Goal: Task Accomplishment & Management: Complete application form

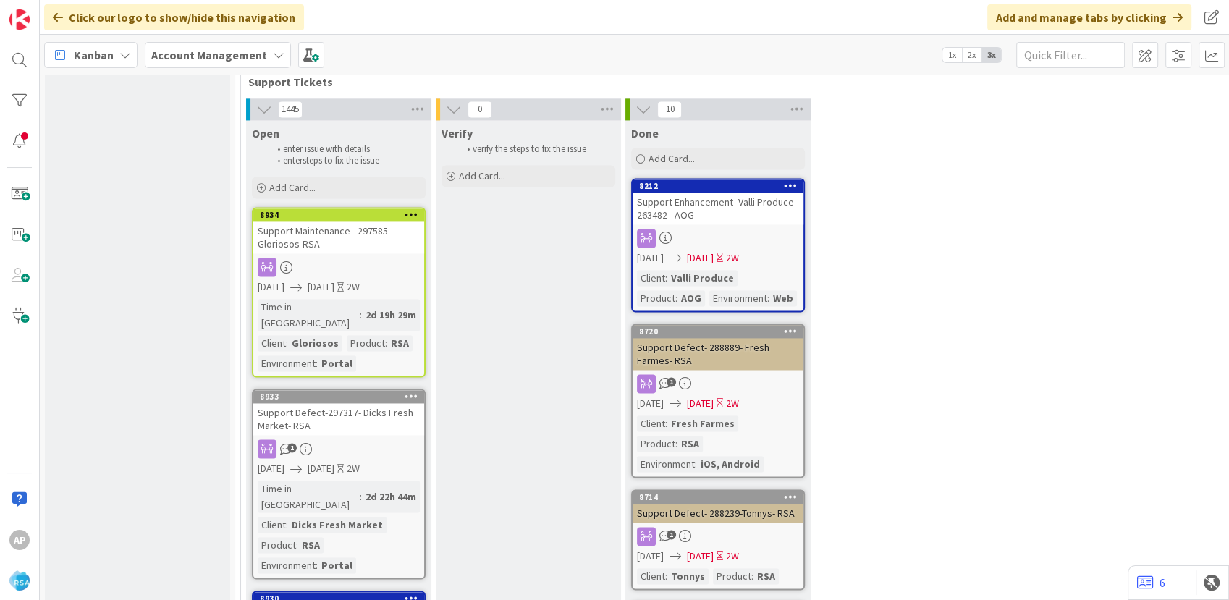
scroll to position [1849, 0]
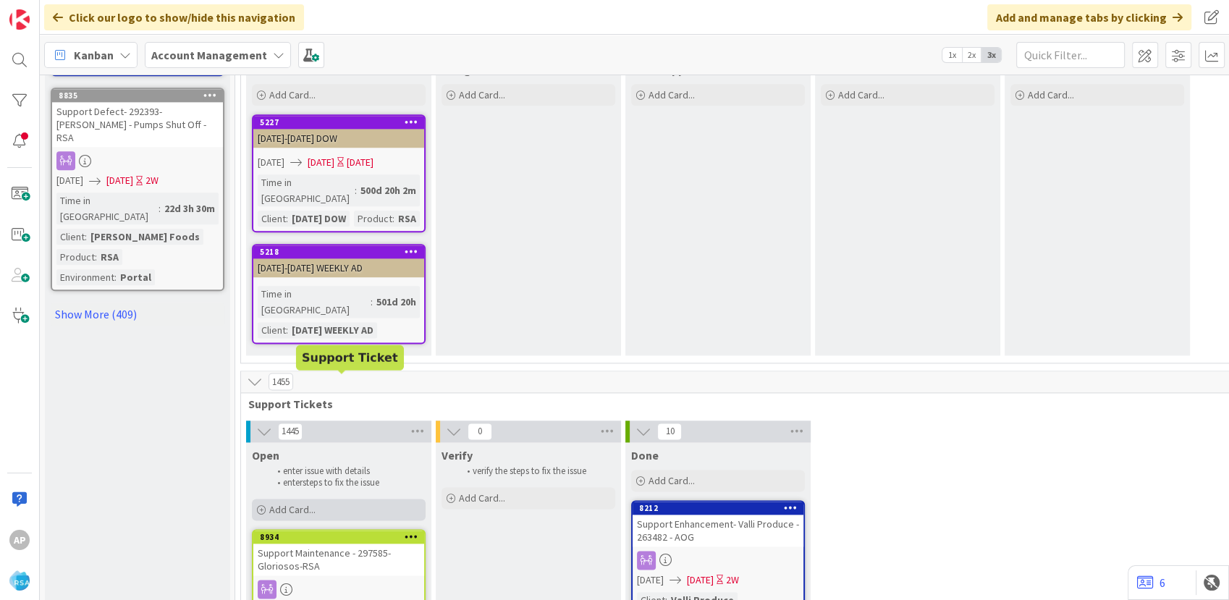
click at [300, 503] on span "Add Card..." at bounding box center [292, 509] width 46 height 13
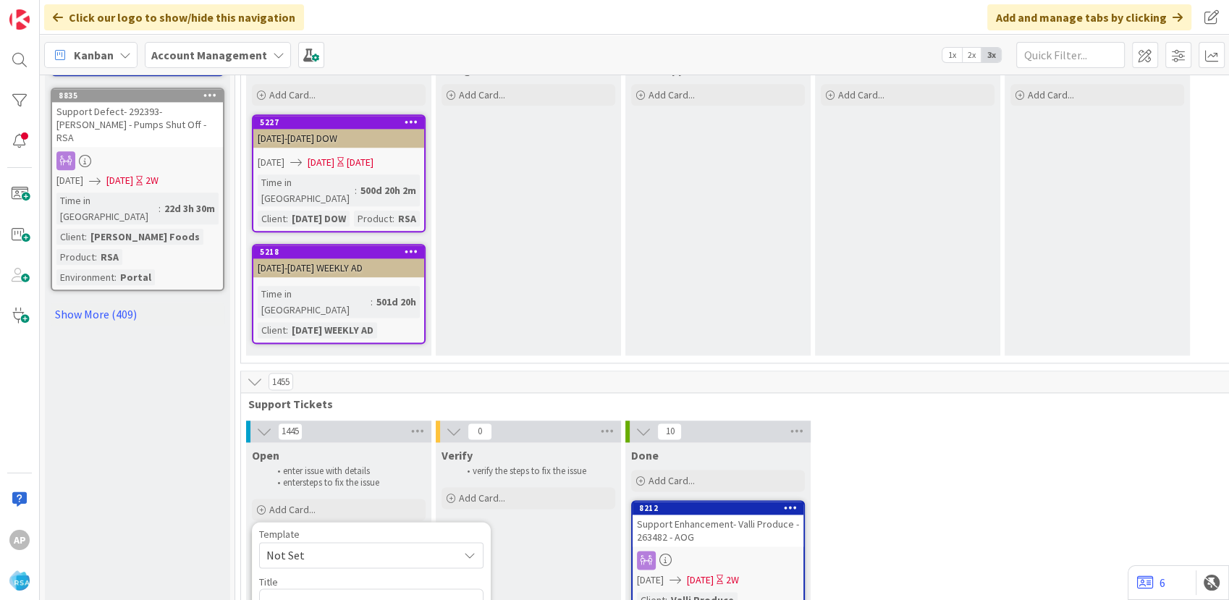
click at [308, 542] on span "Not Set" at bounding box center [371, 555] width 224 height 26
type textarea "x"
drag, startPoint x: 451, startPoint y: 443, endPoint x: 467, endPoint y: 466, distance: 28.1
click at [452, 588] on textarea "Support Enhancement- Ticket Number- Client Name- Product Name" at bounding box center [371, 609] width 224 height 43
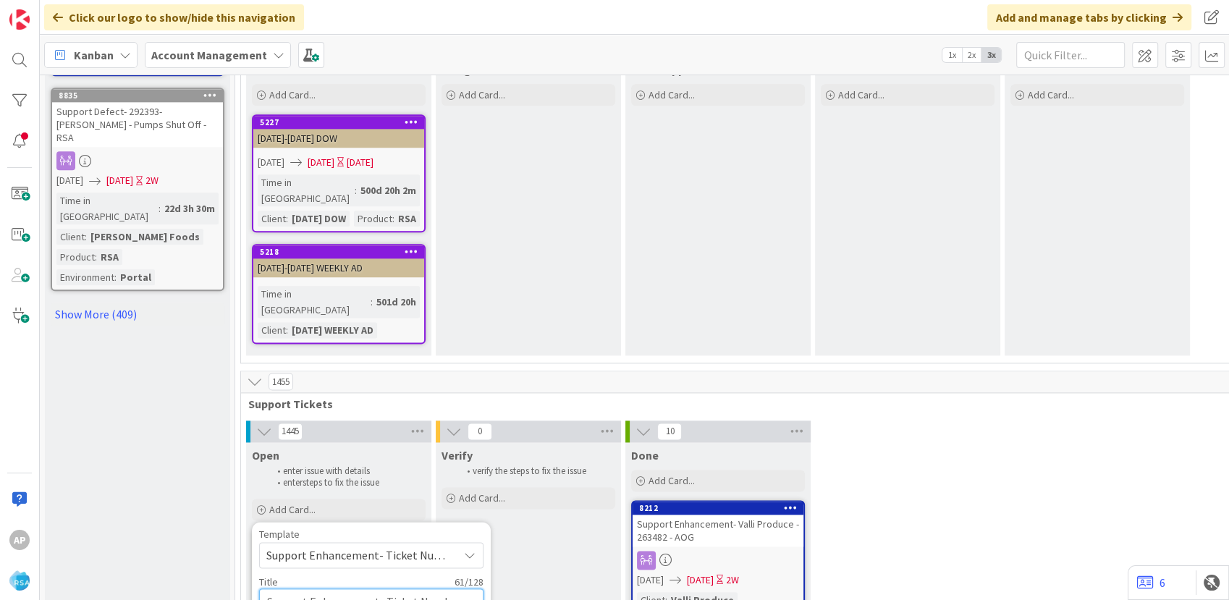
type textarea "Support Enhancement- Ticket Numbe- Client Name- Product Name"
type textarea "x"
type textarea "Support Enhancement- T- Client Name- Product Name"
type textarea "x"
type textarea "Support Enhancement- - Client Name- Product Name"
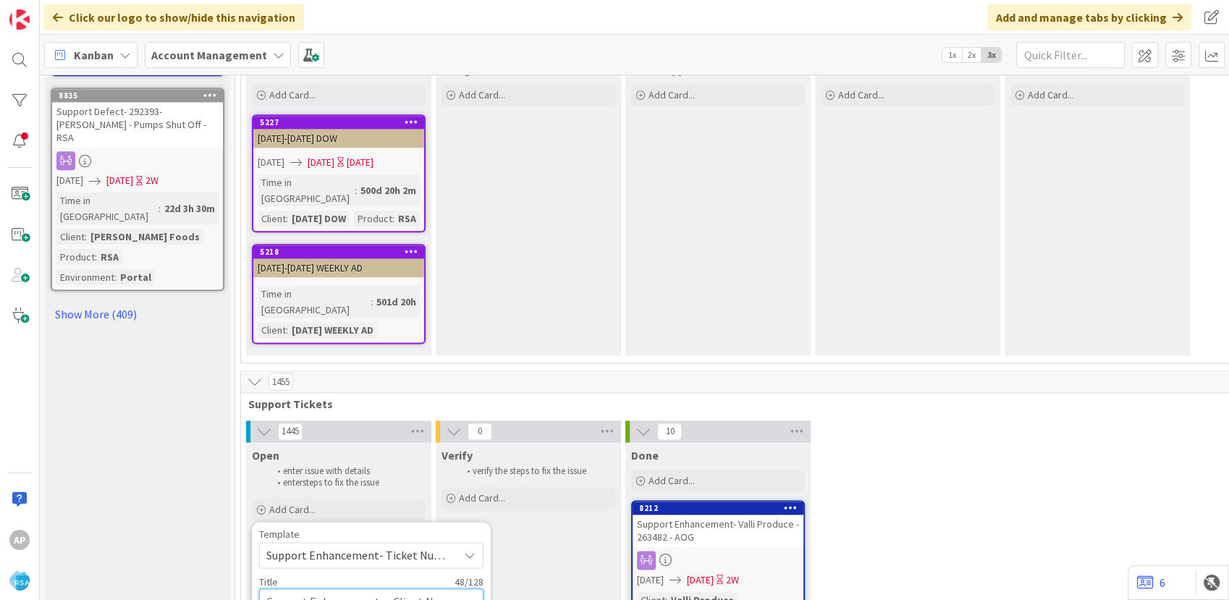
type textarea "x"
type textarea "Support Enhancement- 29835- Client Name- Product Name"
type textarea "x"
type textarea "Support Enhancement- 298350- Client Name- Product Name"
type textarea "x"
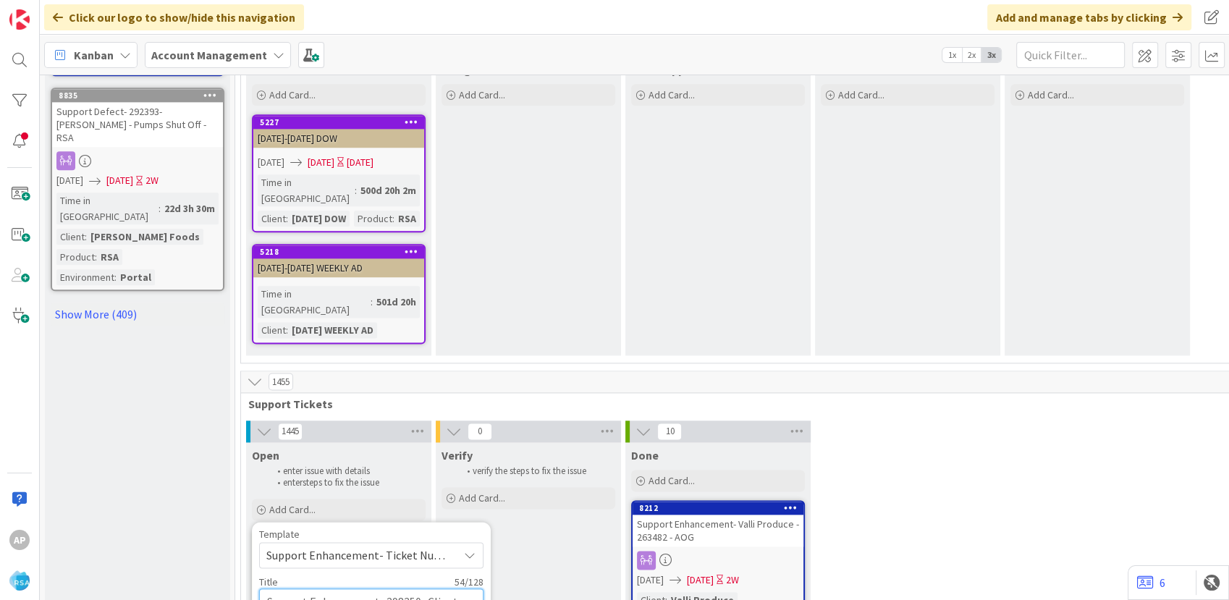
click at [295, 588] on textarea "Support Enhancement- 298350- Client Name- Product Name" at bounding box center [371, 609] width 224 height 43
type textarea "Support Enhancement- 298350- Client Nam- Product Name"
type textarea "x"
type textarea "Support Enhancement- 298350- Client N- Product Name"
type textarea "x"
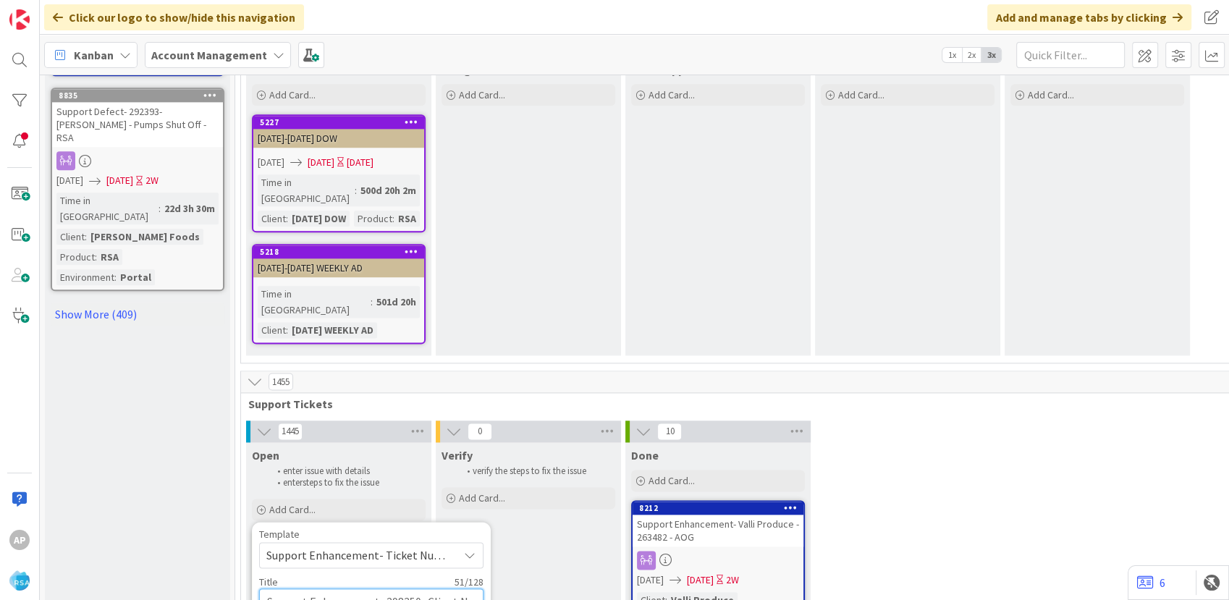
type textarea "Support Enhancement- 298350- Client - Product Name"
type textarea "x"
type textarea "Support Enhancement- 298350- Clien- Product Name"
type textarea "x"
type textarea "Support Enhancement- 298350- Clie- Product Name"
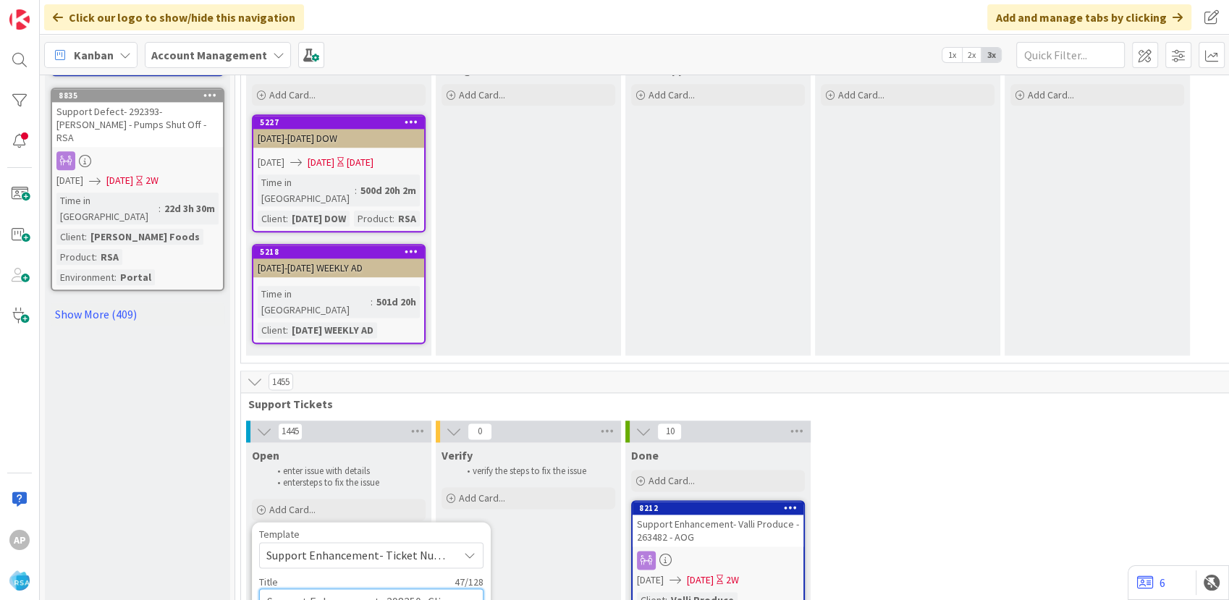
type textarea "x"
type textarea "Support Enhancement- 298350- Cli- Product Name"
type textarea "x"
type textarea "Support Enhancement- 298350- Cl- Product Name"
type textarea "x"
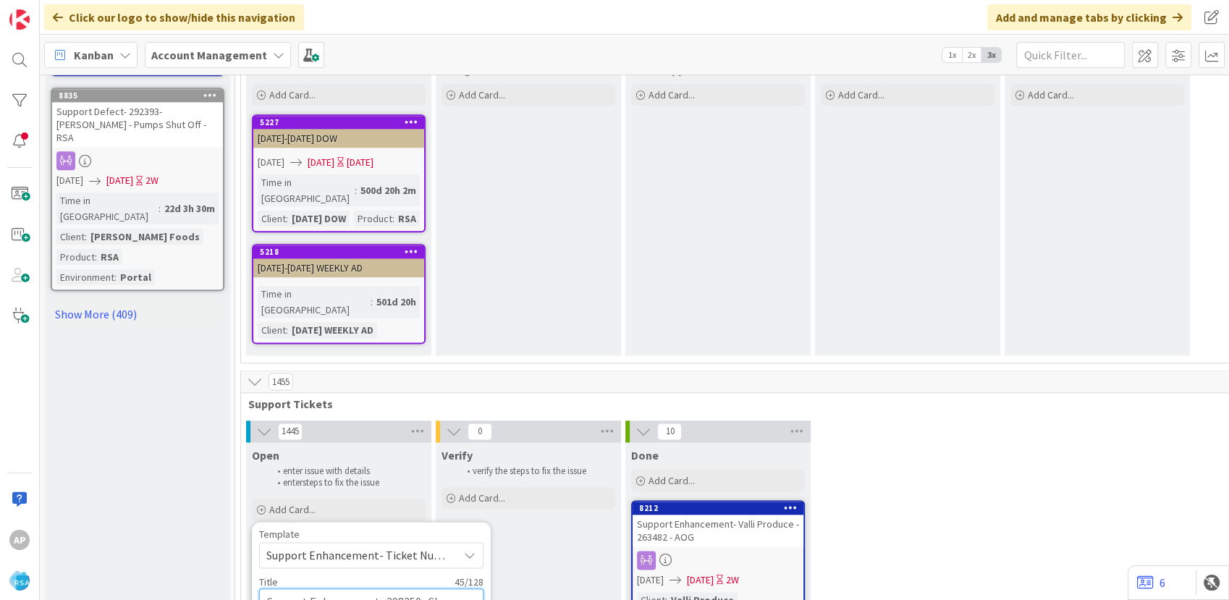
type textarea "Support Enhancement- 298350- C- Product Name"
type textarea "x"
type textarea "Support Enhancement- 298350- - Product Name"
type textarea "x"
type textarea "Support Enhancement- 298350- R- Product Name"
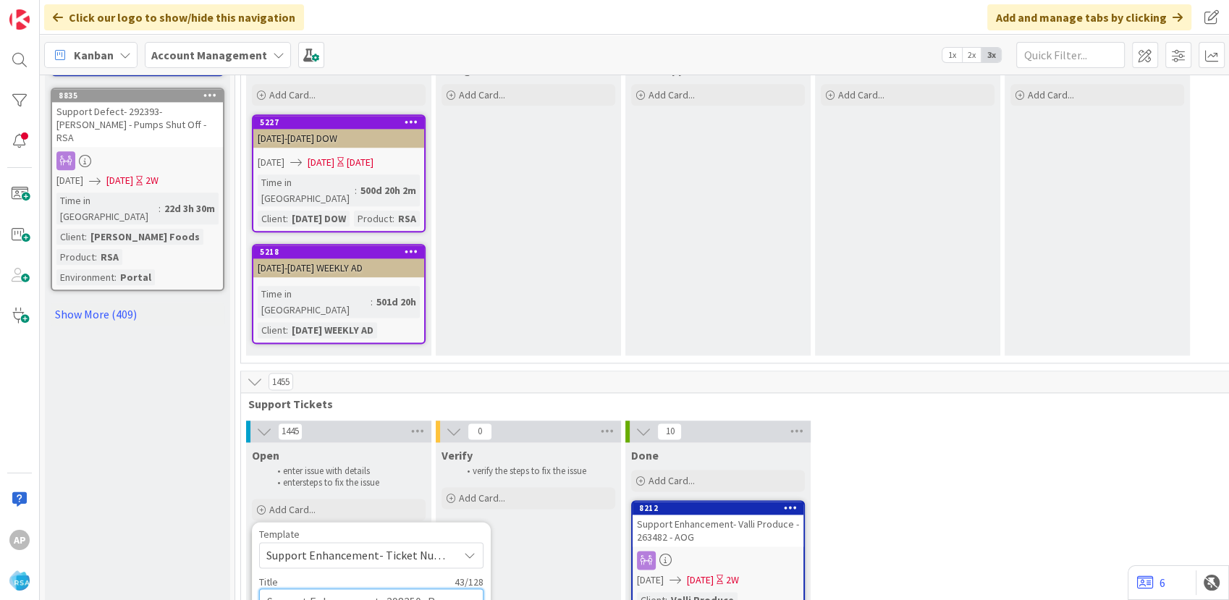
type textarea "x"
type textarea "Support Enhancement- 298350- - Product Name"
type textarea "x"
type textarea "Support Enhancement- 298350- T- Product Name"
type textarea "x"
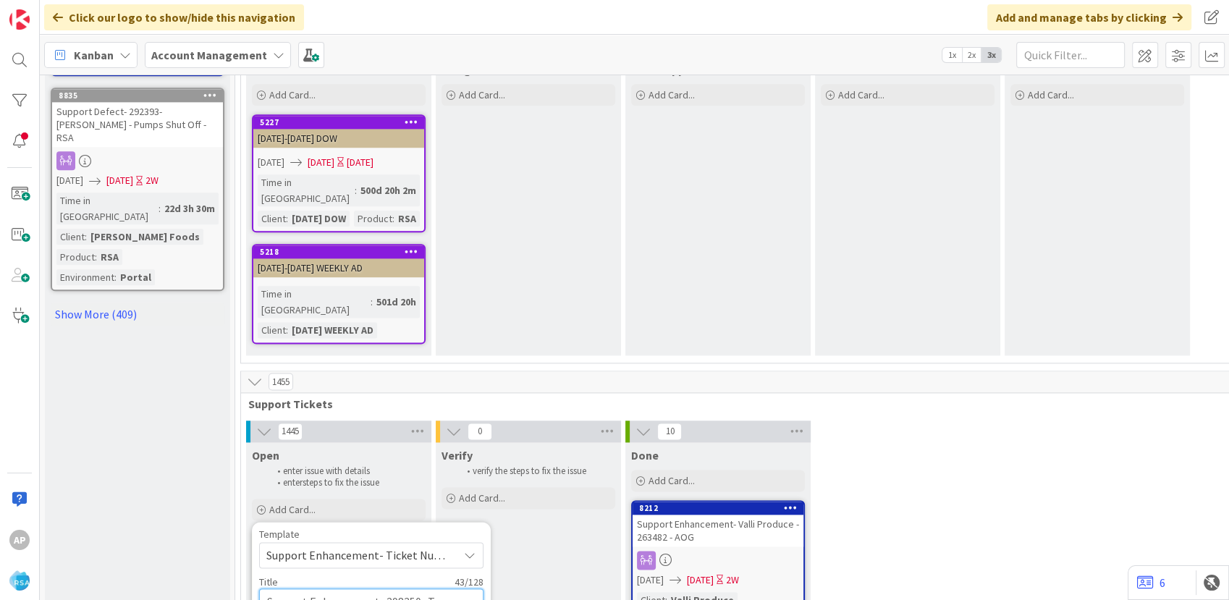
type textarea "Support Enhancement- 298350- Tr- Product Name"
type textarea "x"
type textarea "Support Enhancement- 298350- Tri- Product Name"
type textarea "x"
type textarea "Support Enhancement- 298350- Trig- Product Name"
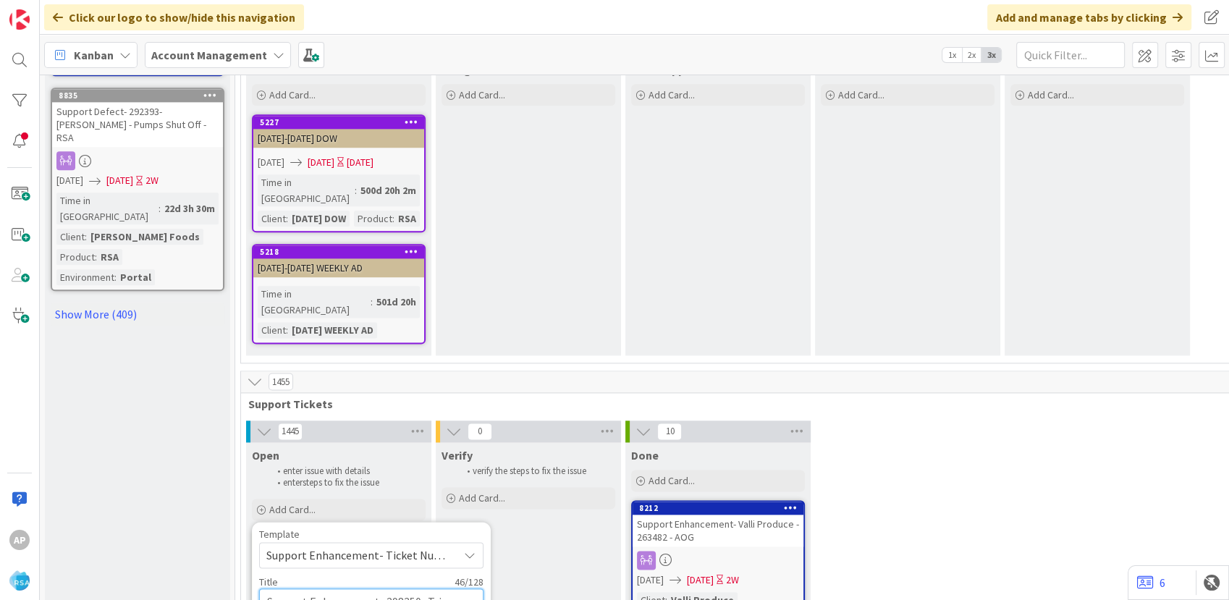
type textarea "x"
click at [366, 588] on textarea "Support Enhancement- 298350- Trigs- Product Name" at bounding box center [371, 609] width 224 height 43
type textarea "Support Enhancement- 298350- Trigs- Product Na"
type textarea "x"
type textarea "Support Enhancement- 298350- Trigs- Product N"
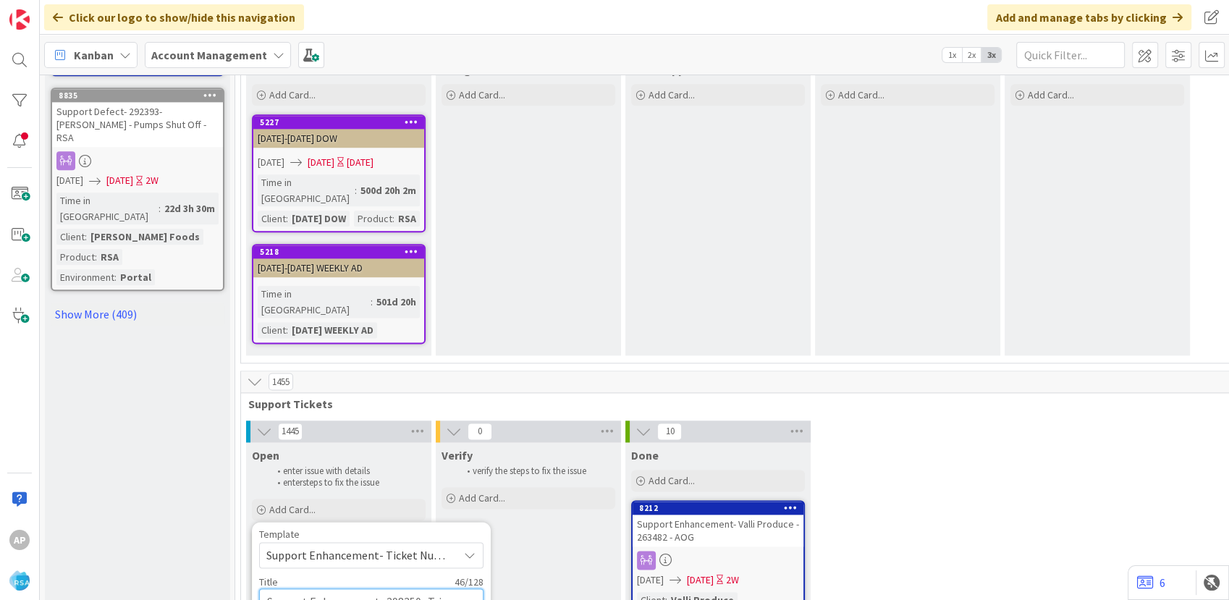
type textarea "x"
type textarea "Support Enhancement- 298350- Trigs- Product"
type textarea "x"
type textarea "Support Enhancement- 298350- Trigs- Product"
type textarea "x"
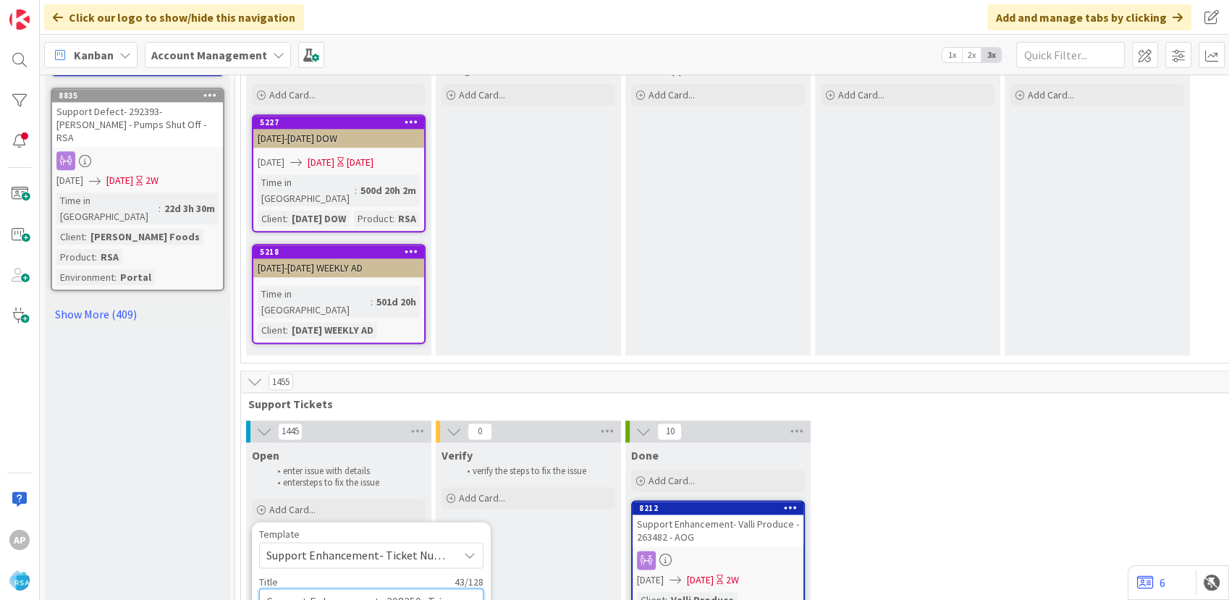
type textarea "Support Enhancement- 298350- Trigs- Produc"
type textarea "x"
type textarea "Support Enhancement- 298350- Trigs- Produ"
type textarea "x"
type textarea "Support Enhancement- 298350- Trigs- Prod"
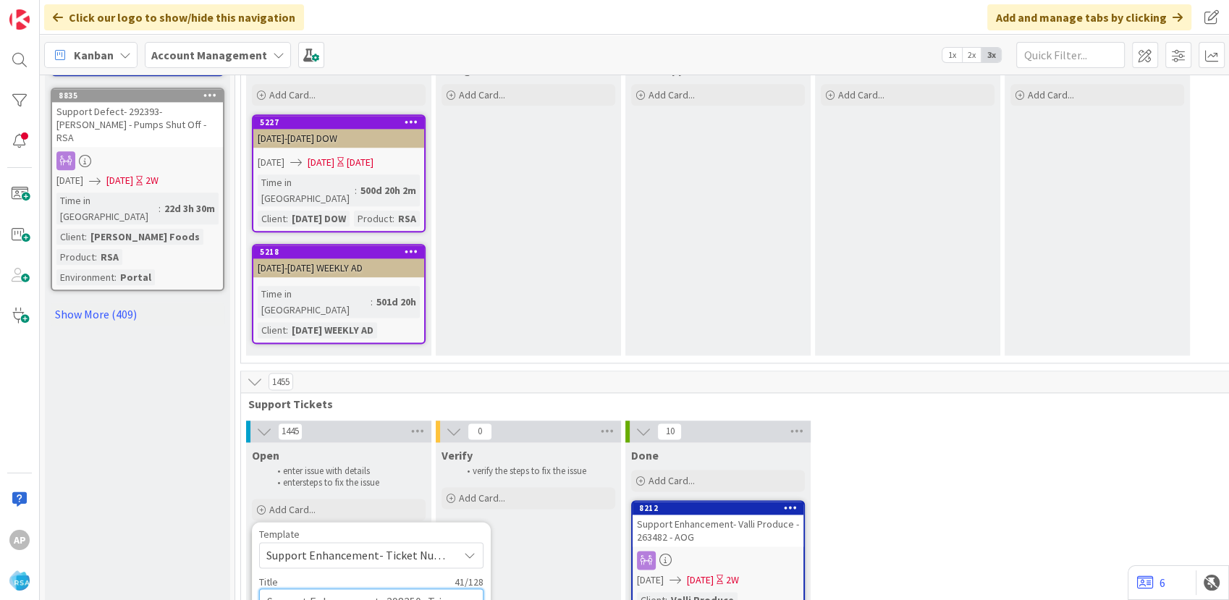
type textarea "x"
type textarea "Support Enhancement- 298350- Trigs- Pro"
type textarea "x"
type textarea "Support Enhancement- 298350- Trigs- Pr"
type textarea "x"
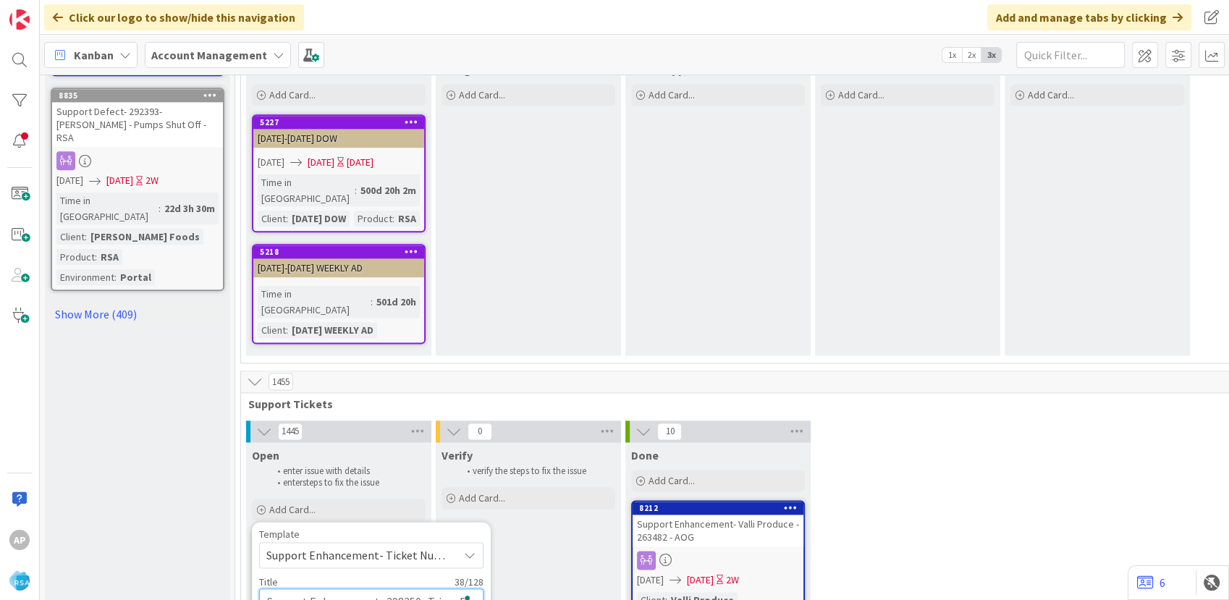
type textarea "Support Enhancement- 298350- Trigs- P"
type textarea "x"
type textarea "Support Enhancement- 298350- Trigs-"
type textarea "x"
type textarea "Support Enhancement- 298350- Trigs-"
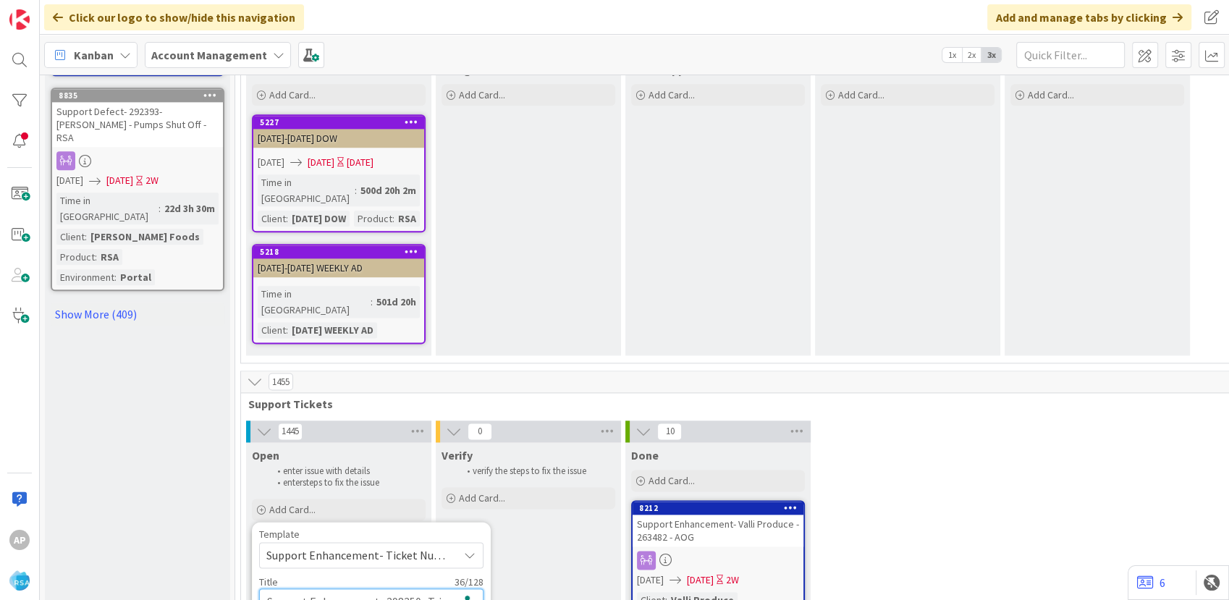
type textarea "x"
type textarea "Support Enhancement- 298350- Trigs-R"
type textarea "x"
type textarea "Support Enhancement- 298350- Trigs-RS"
type textarea "x"
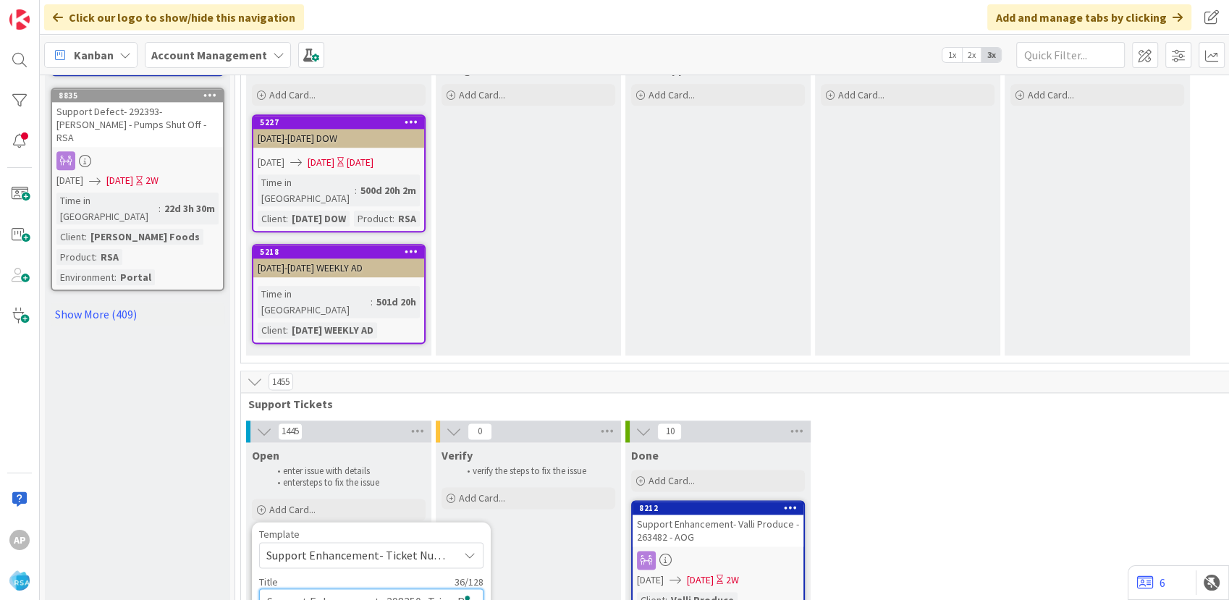
type textarea "Support Enhancement- 298350- Trigs-RSA"
type textarea "x"
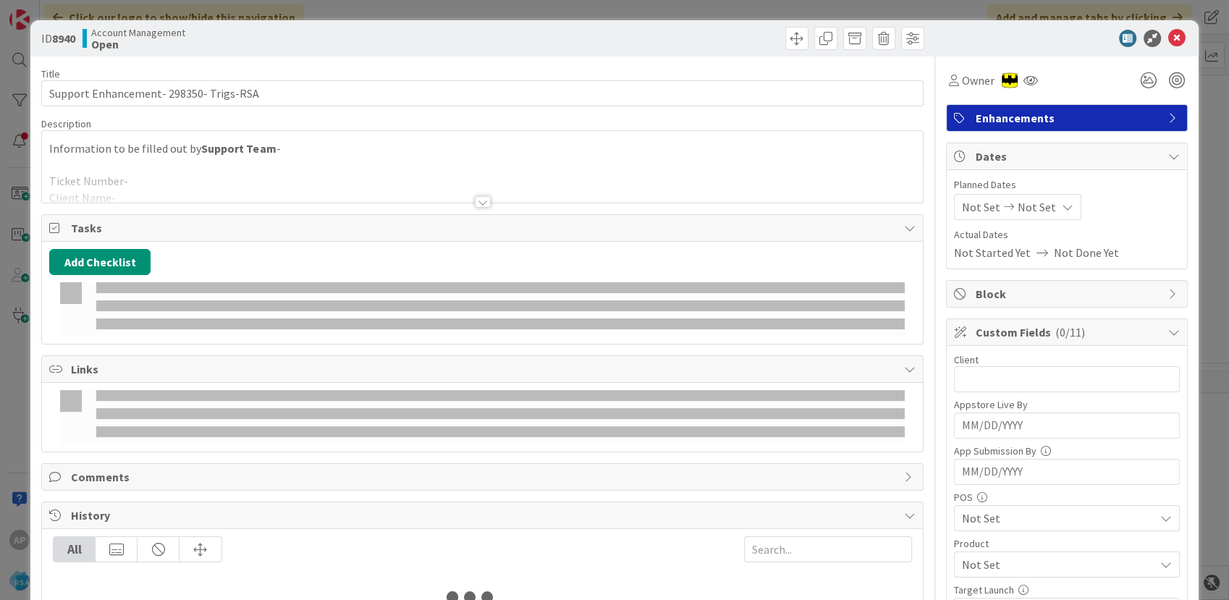
click at [135, 188] on div at bounding box center [482, 184] width 880 height 37
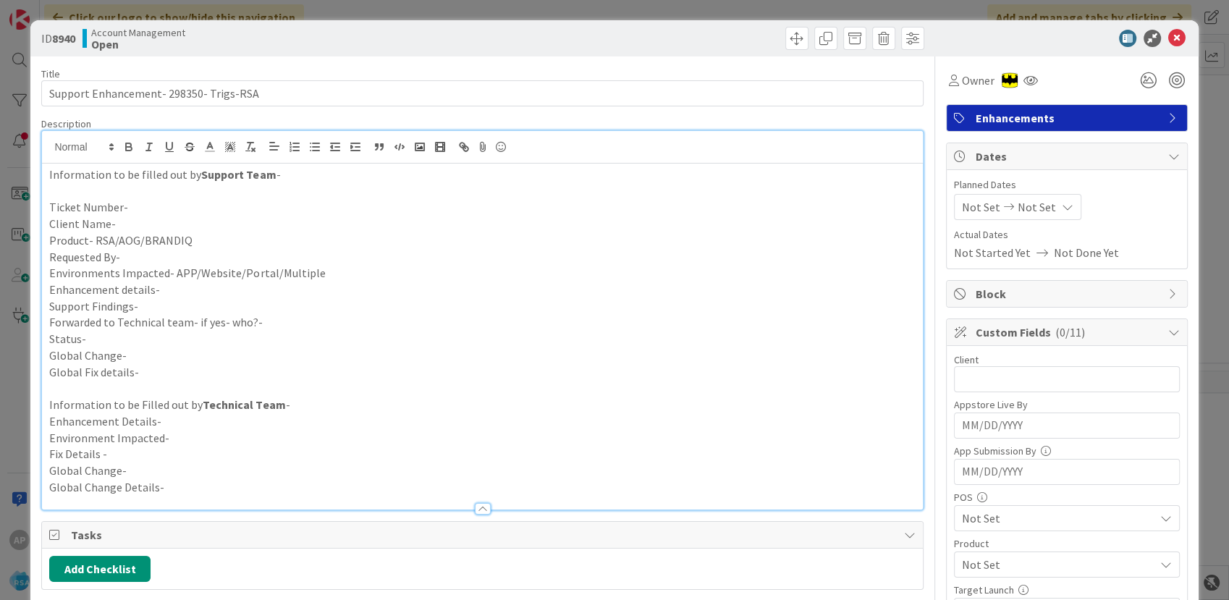
click at [140, 206] on p "Ticket Number-" at bounding box center [481, 207] width 865 height 17
click at [115, 226] on p "Client Name-" at bounding box center [481, 224] width 865 height 17
click at [216, 237] on p "Product- RSA/AOG/BRANDIQ" at bounding box center [481, 240] width 865 height 17
click at [156, 251] on p "Requested By-" at bounding box center [481, 257] width 865 height 17
click at [187, 255] on p "Requested By-" at bounding box center [481, 257] width 865 height 17
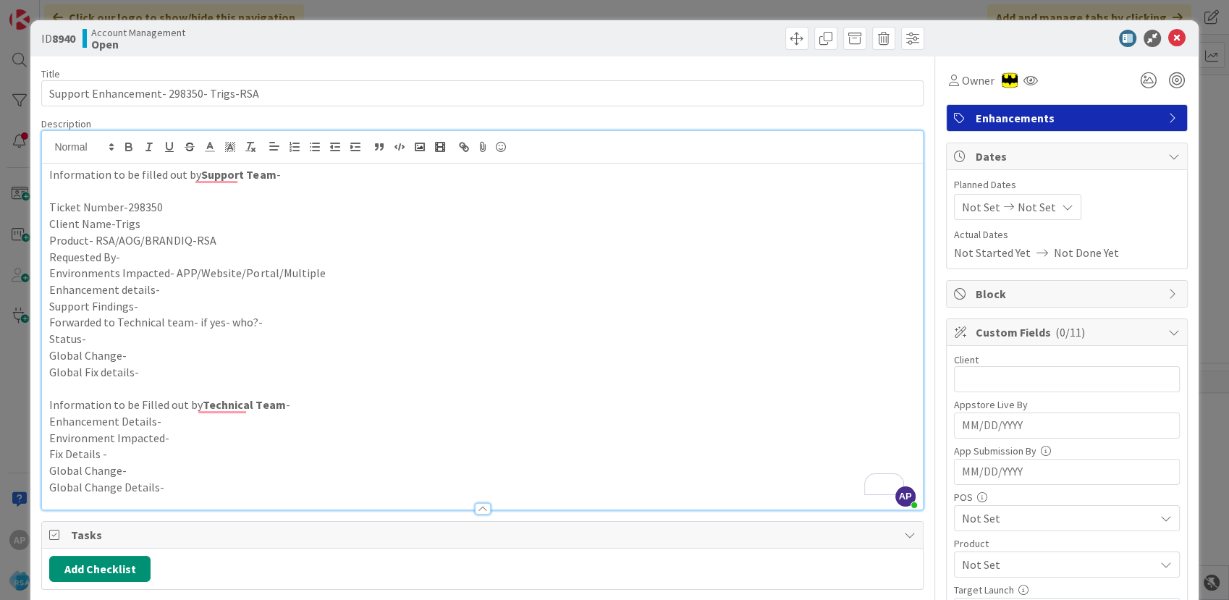
click at [159, 260] on p "Requested By-" at bounding box center [481, 257] width 865 height 17
click at [178, 253] on p "Requested By-" at bounding box center [481, 257] width 865 height 17
click at [331, 271] on p "Environments Impacted- APP/Website/Portal/Multiple" at bounding box center [481, 273] width 865 height 17
click at [166, 293] on p "Enhancement details-" at bounding box center [481, 289] width 865 height 17
click at [178, 289] on p "Enhancement details-" at bounding box center [481, 289] width 865 height 17
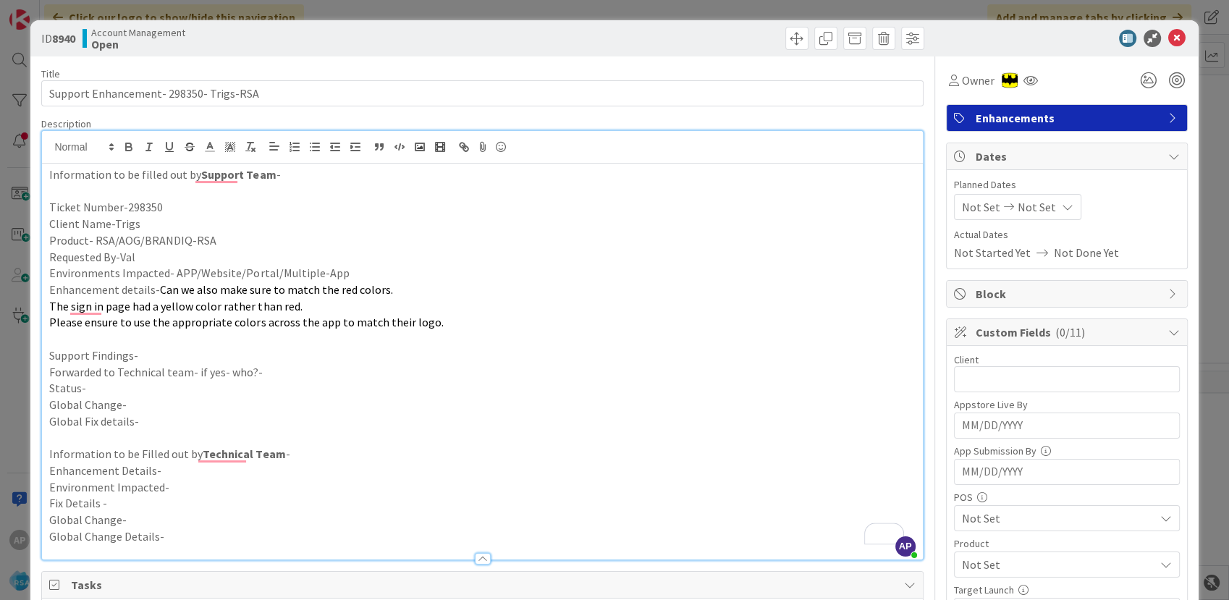
click at [148, 356] on p "Support Findings-" at bounding box center [481, 355] width 865 height 17
click at [288, 375] on p "Forwarded to Technical team- if yes- who?-" at bounding box center [481, 372] width 865 height 17
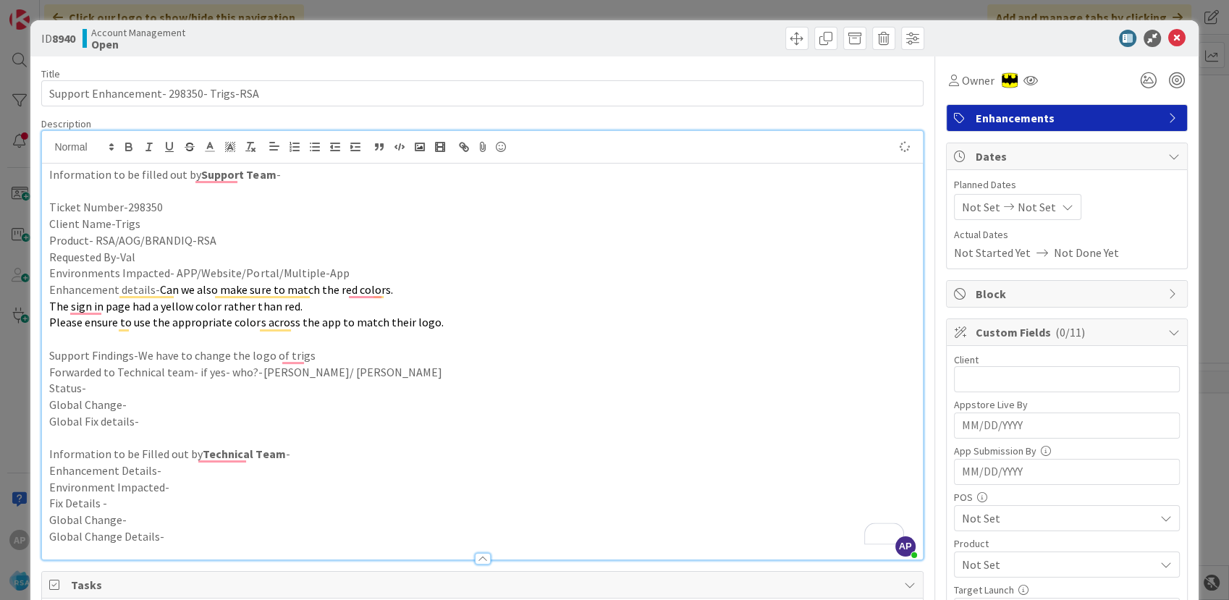
click at [354, 369] on p "Forwarded to Technical team- if yes- who?-Lokesh/ Reshma" at bounding box center [481, 372] width 865 height 17
click at [111, 385] on p "Status-" at bounding box center [481, 388] width 865 height 17
drag, startPoint x: 254, startPoint y: 373, endPoint x: 443, endPoint y: 373, distance: 188.8
click at [443, 373] on p "Forwarded to Technical team- if yes- who?-Lokesh/ Reshma/ Sudheer/ Swethika" at bounding box center [481, 372] width 865 height 17
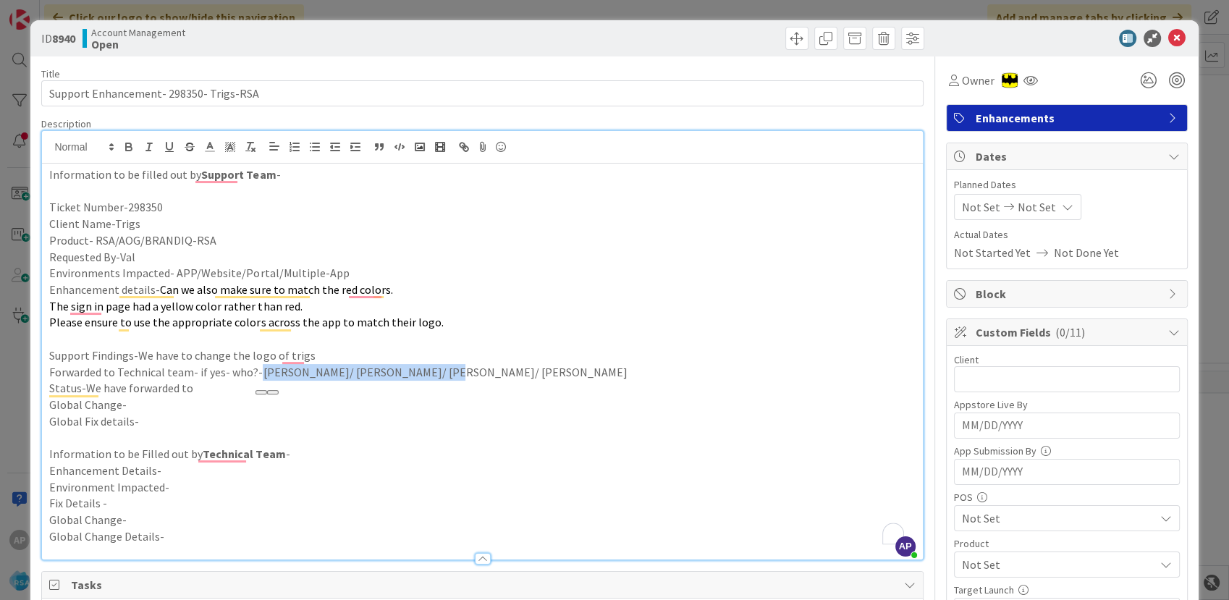
click at [200, 393] on p "Status-We have forwarded to" at bounding box center [481, 388] width 865 height 17
click at [133, 406] on p "Global Change-" at bounding box center [481, 404] width 865 height 17
drag, startPoint x: 963, startPoint y: 217, endPoint x: 1044, endPoint y: 139, distance: 112.6
click at [964, 217] on div "Not Set Not Set" at bounding box center [1017, 207] width 127 height 26
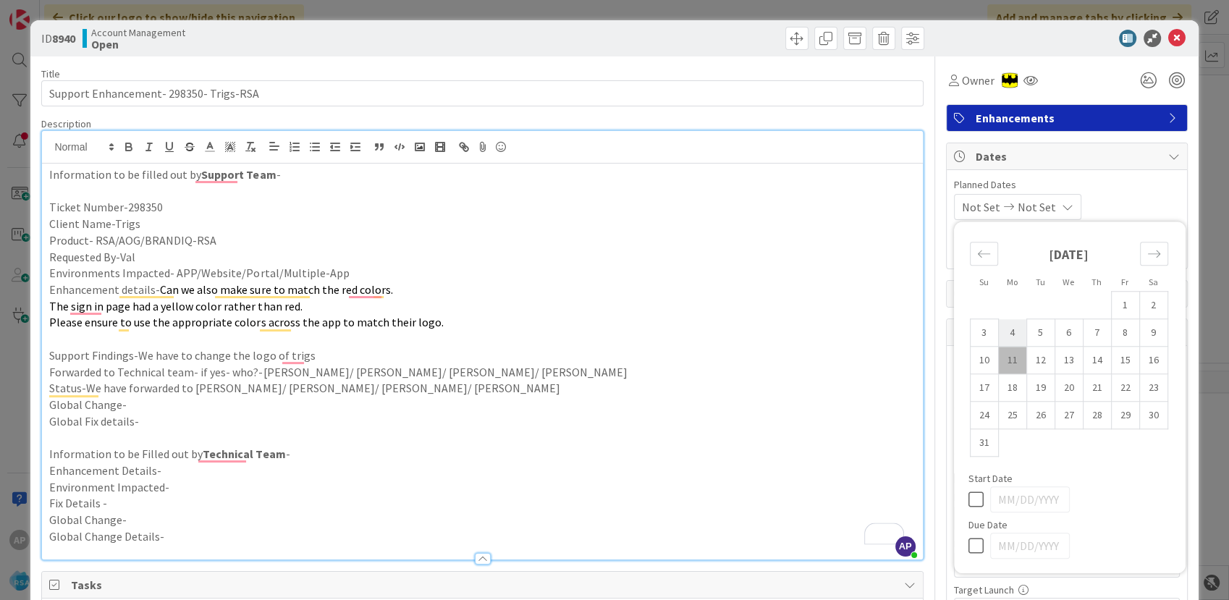
click at [998, 332] on td "4" at bounding box center [1012, 332] width 28 height 27
click at [1111, 360] on td "15" at bounding box center [1125, 360] width 28 height 27
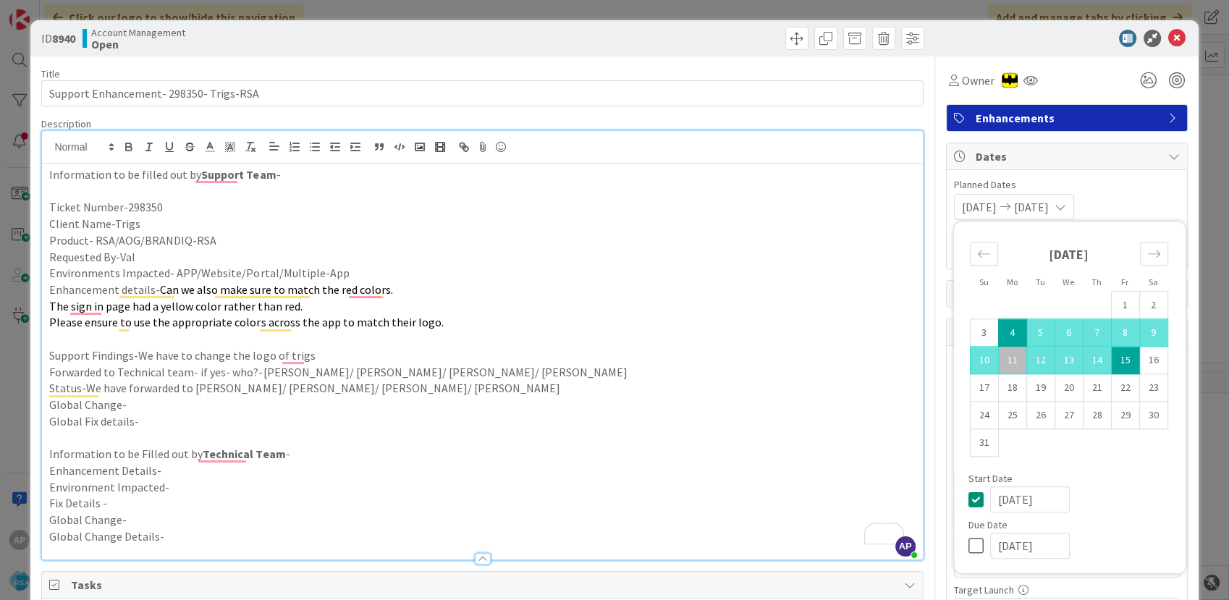
click at [1118, 368] on td "15" at bounding box center [1125, 360] width 28 height 27
type input "08/15/2025"
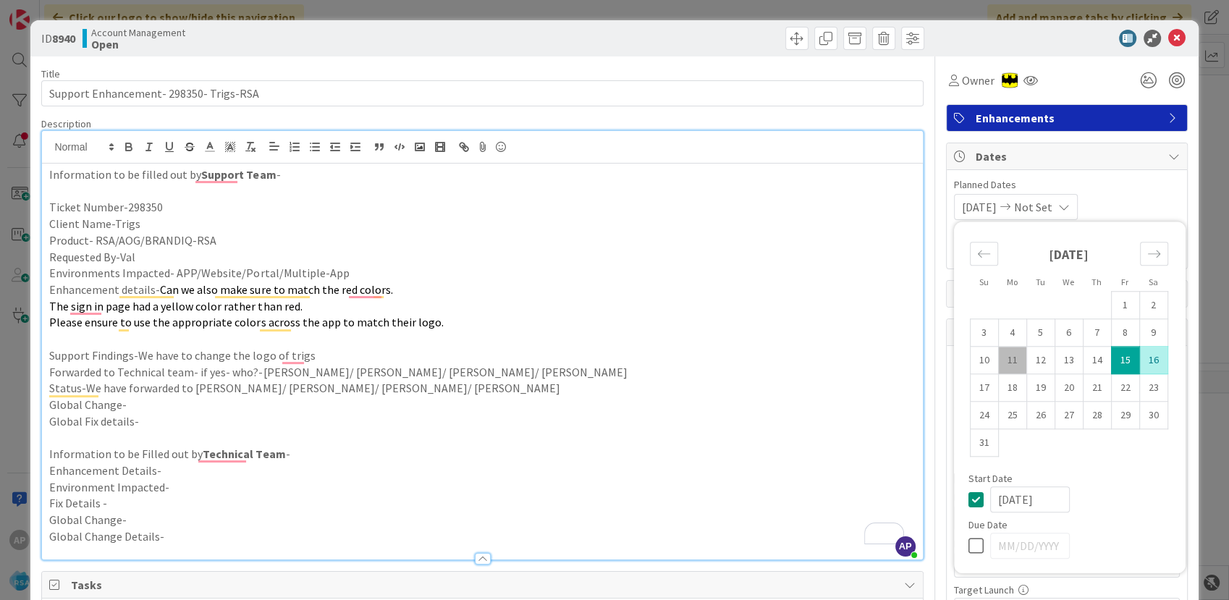
click at [1111, 365] on td "15" at bounding box center [1125, 360] width 28 height 27
click at [600, 458] on p "Information to be Filled out by Technical Team -" at bounding box center [481, 454] width 865 height 17
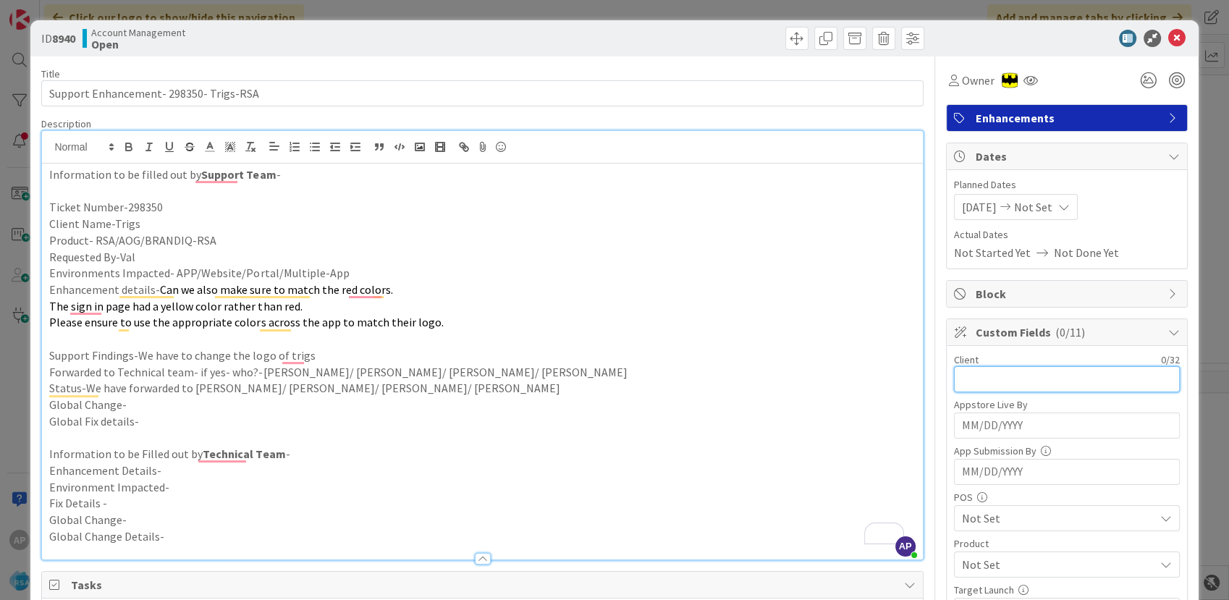
click at [978, 379] on input "text" at bounding box center [1067, 379] width 226 height 26
click at [954, 383] on input "trigs" at bounding box center [1067, 379] width 226 height 26
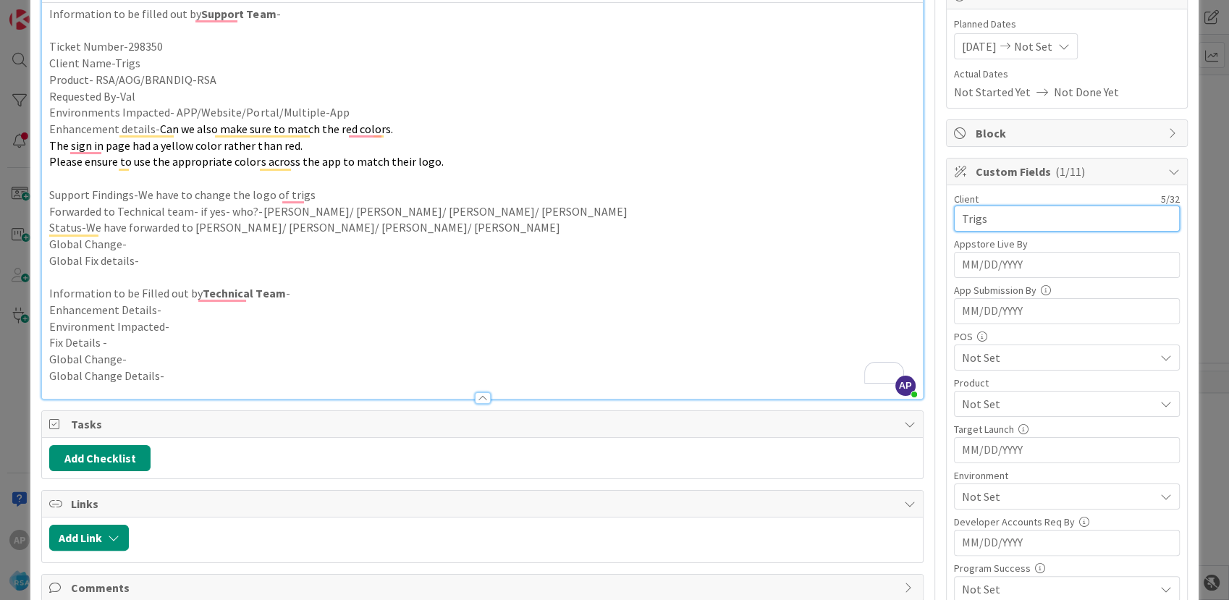
type input "Trigs"
click at [991, 396] on span "Not Set" at bounding box center [1058, 403] width 192 height 17
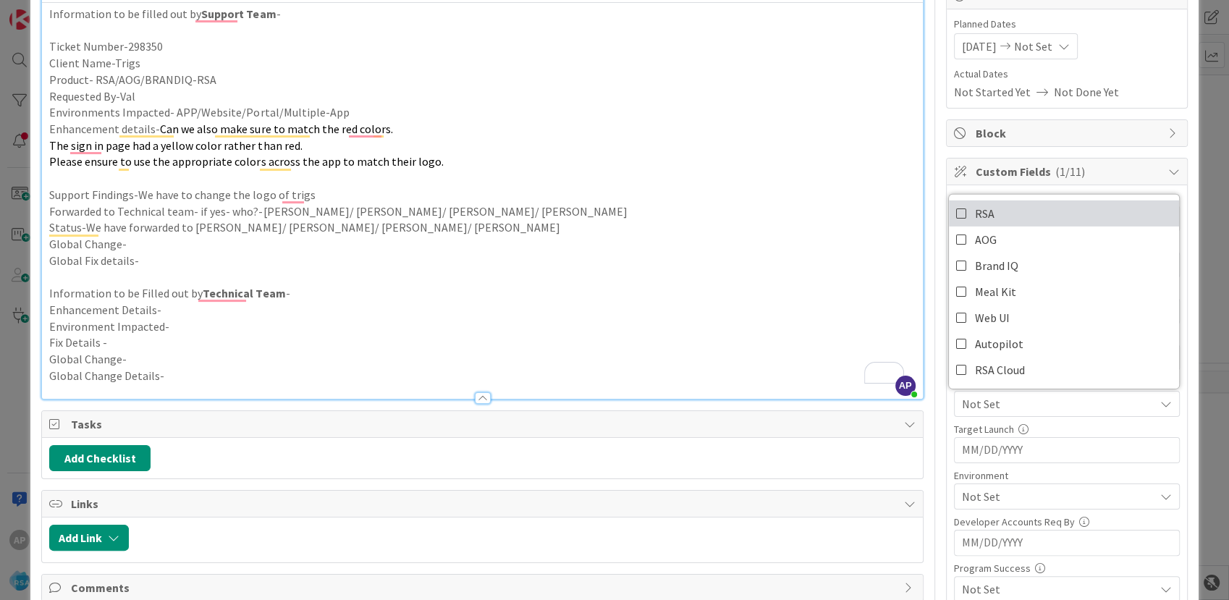
click at [984, 213] on link "RSA" at bounding box center [1064, 213] width 230 height 26
drag, startPoint x: 735, startPoint y: 284, endPoint x: 860, endPoint y: 449, distance: 206.6
click at [735, 284] on div "Information to be filled out by Support Team - Ticket Number-298350 Client Name…" at bounding box center [482, 201] width 880 height 396
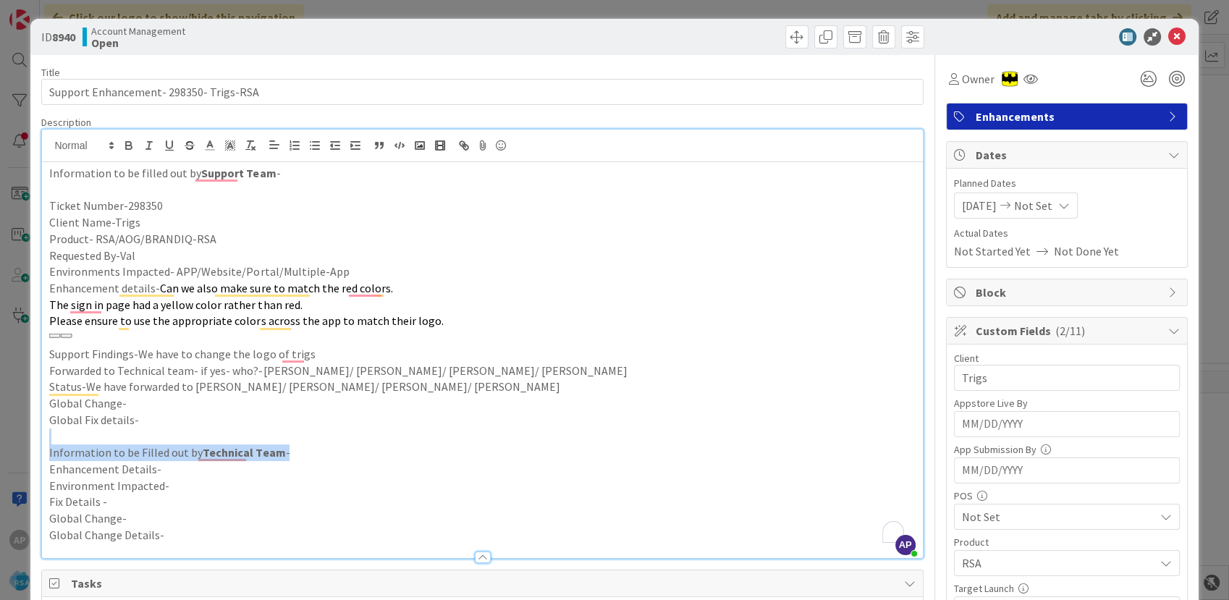
scroll to position [0, 0]
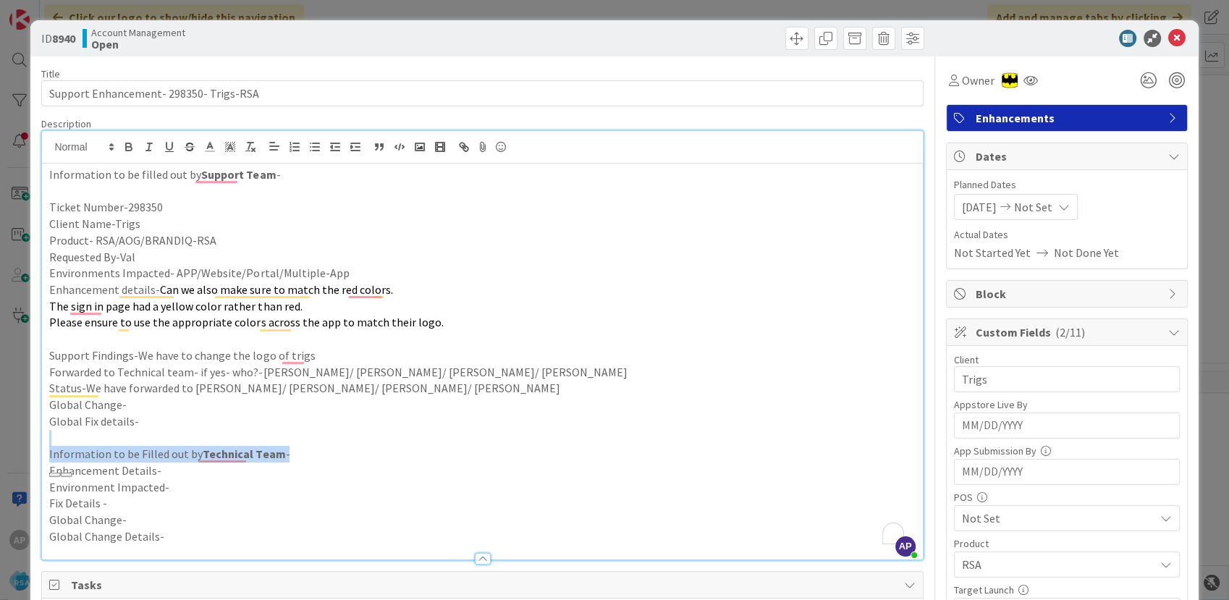
click at [1168, 34] on icon at bounding box center [1176, 38] width 17 height 17
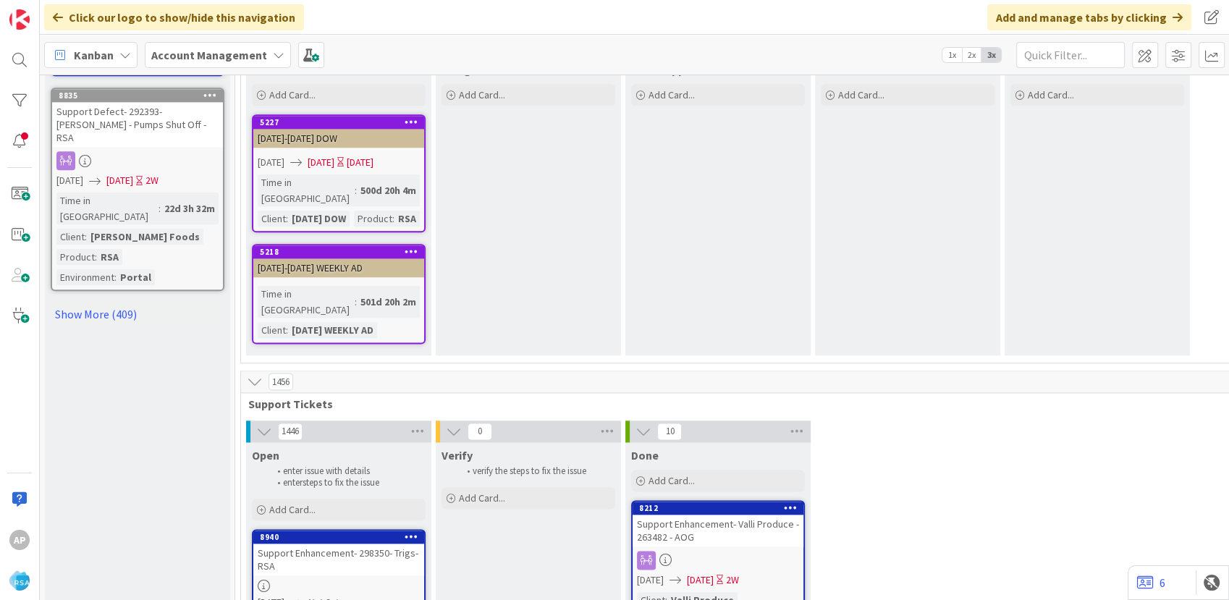
click at [334, 595] on icon "Not Set" at bounding box center [322, 601] width 31 height 13
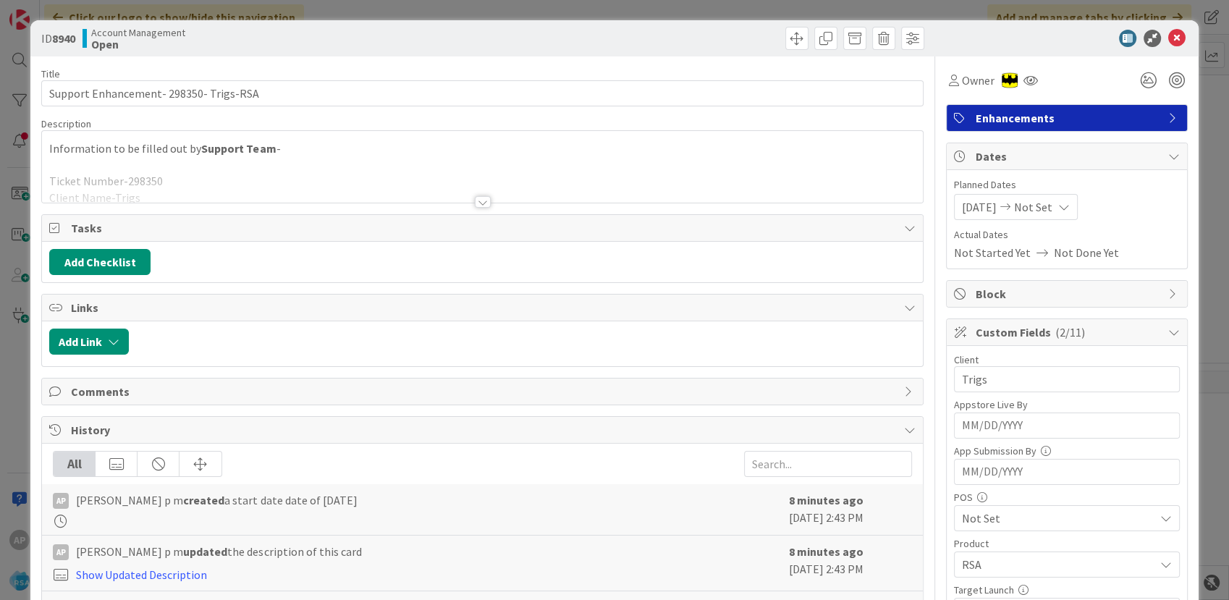
click at [1048, 182] on span "Planned Dates" at bounding box center [1067, 184] width 226 height 15
click at [1027, 213] on span "Not Set" at bounding box center [1033, 206] width 38 height 17
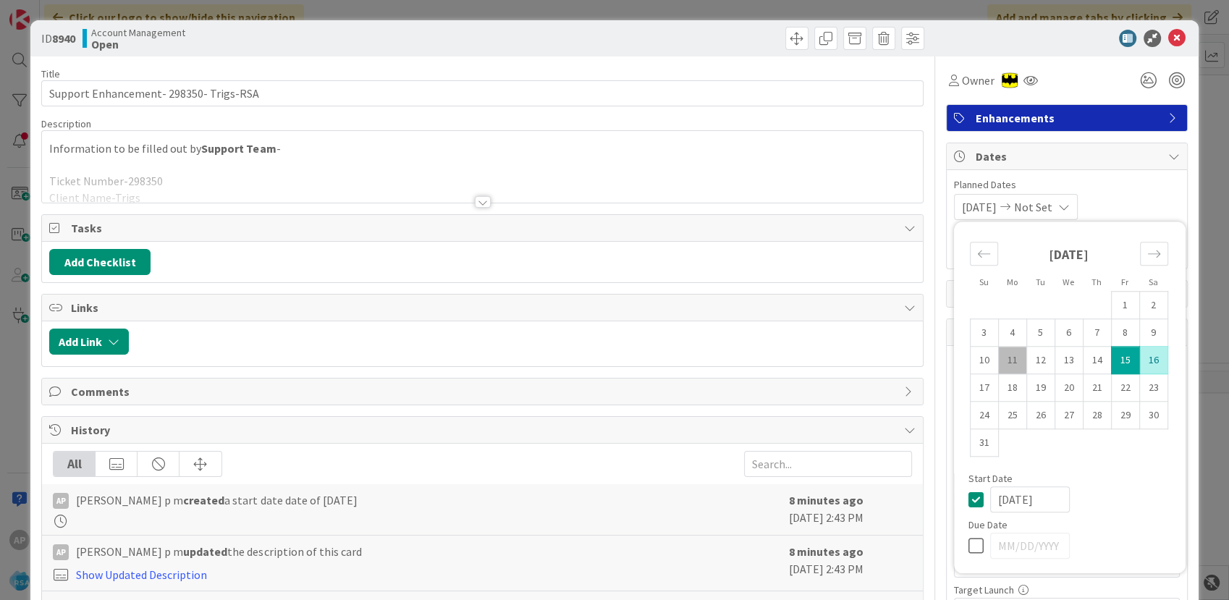
click at [1111, 361] on td "15" at bounding box center [1125, 360] width 28 height 27
click at [1111, 357] on td "15" at bounding box center [1125, 360] width 28 height 27
click at [1127, 496] on div "08/15/2025" at bounding box center [1080, 499] width 181 height 26
click at [1001, 335] on td "4" at bounding box center [1012, 332] width 28 height 27
type input "08/04/2025"
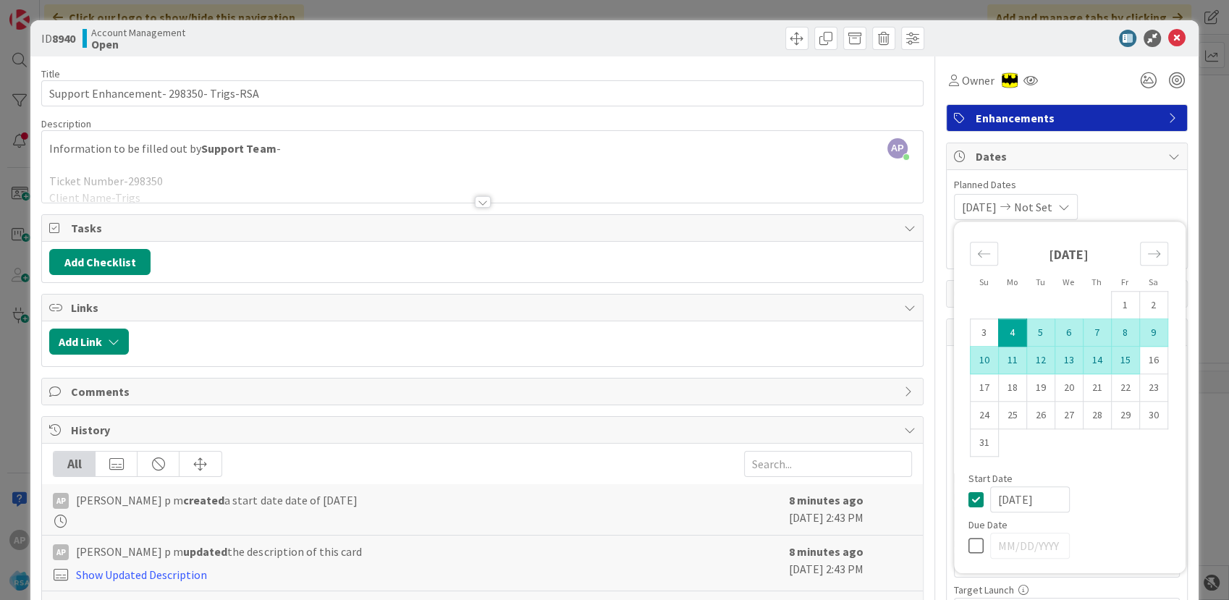
click at [1116, 362] on td "15" at bounding box center [1125, 360] width 28 height 27
type input "08/15/2025"
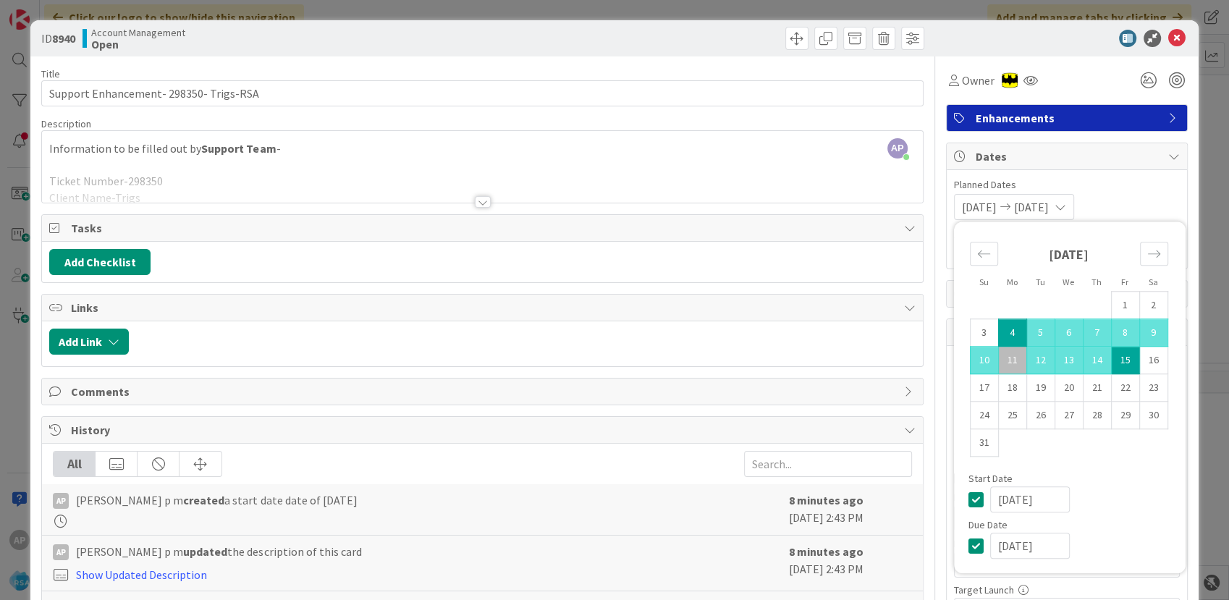
click at [1169, 464] on div "July 2025 1 2 3 4 5 6 7 8 9 10 11 12 13 14 15 16 17 18 19 20 21 22 23 24 25 26 …" at bounding box center [1069, 351] width 230 height 245
click at [1129, 200] on div "08/04/2025 08/15/2025 Su Mo Tu We Th Fr Sa July 2025 1 2 3 4 5 6 7 8 9 10 11 12…" at bounding box center [1067, 207] width 226 height 26
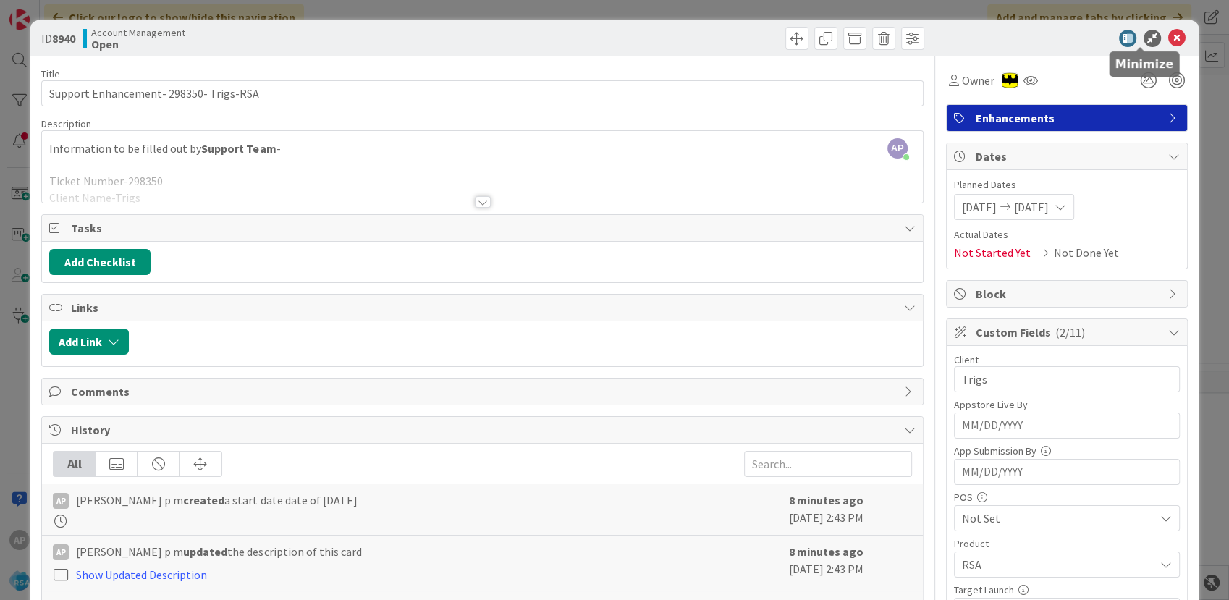
click at [1168, 35] on icon at bounding box center [1176, 38] width 17 height 17
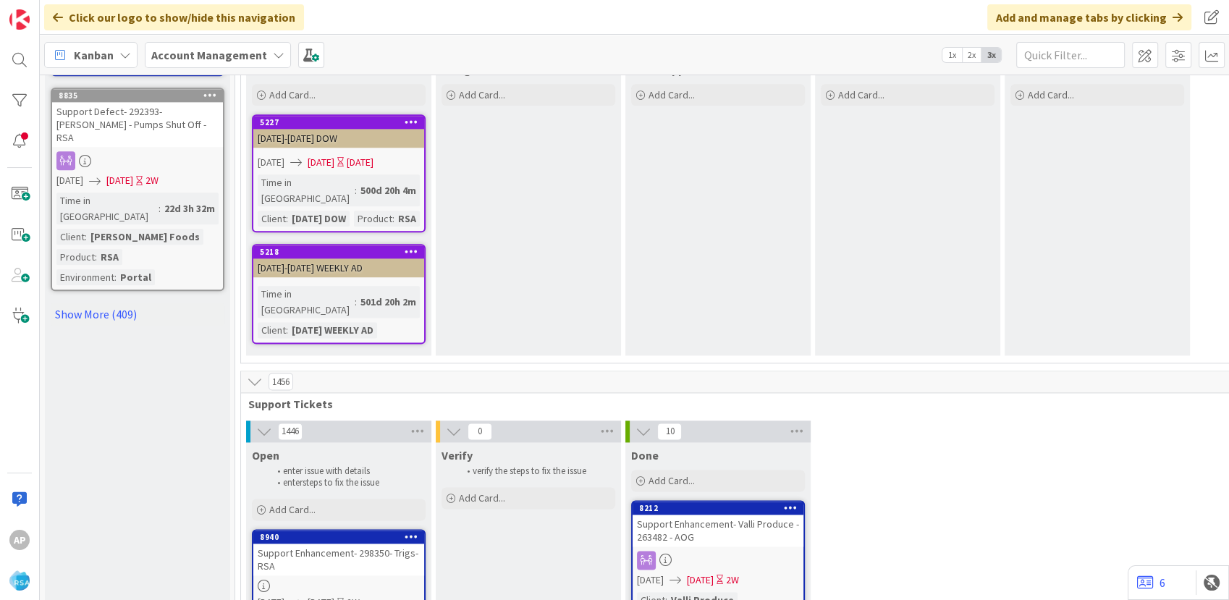
click at [378, 543] on div "Support Enhancement- 298350- Trigs-RSA" at bounding box center [338, 559] width 171 height 32
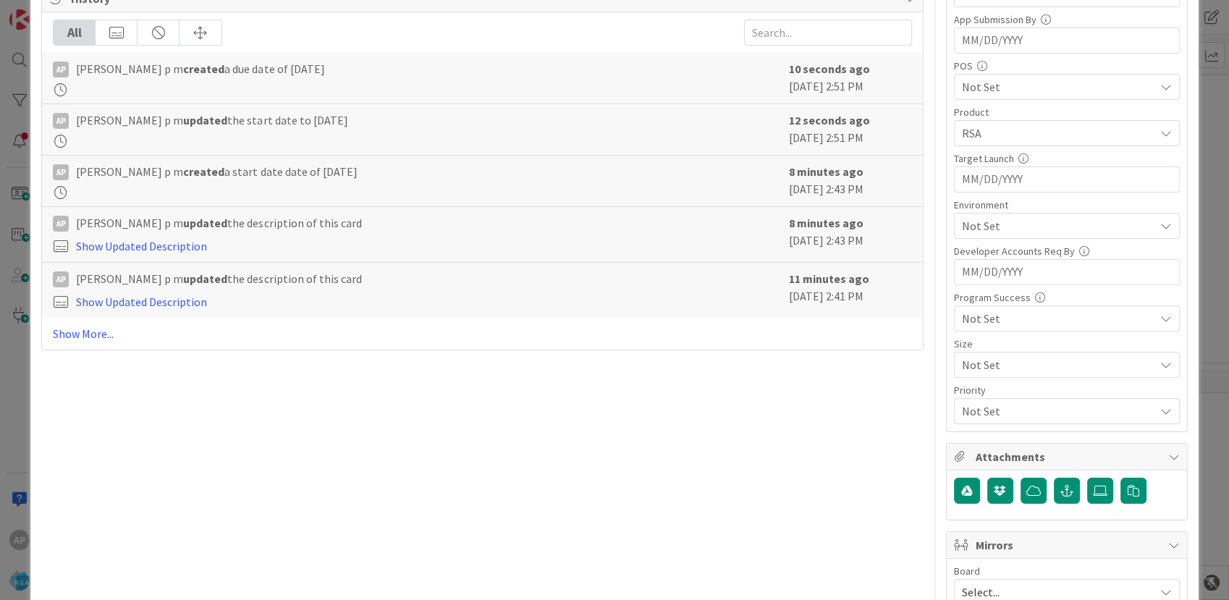
scroll to position [642, 0]
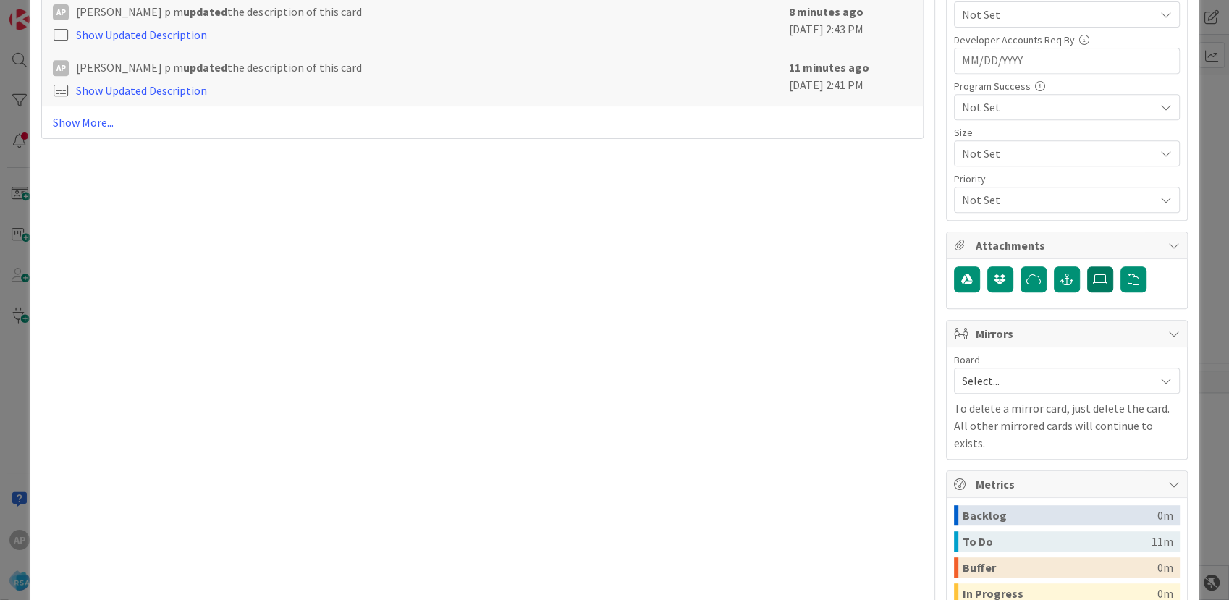
click at [1093, 280] on icon at bounding box center [1100, 279] width 14 height 12
click at [1087, 266] on input "file" at bounding box center [1087, 266] width 0 height 0
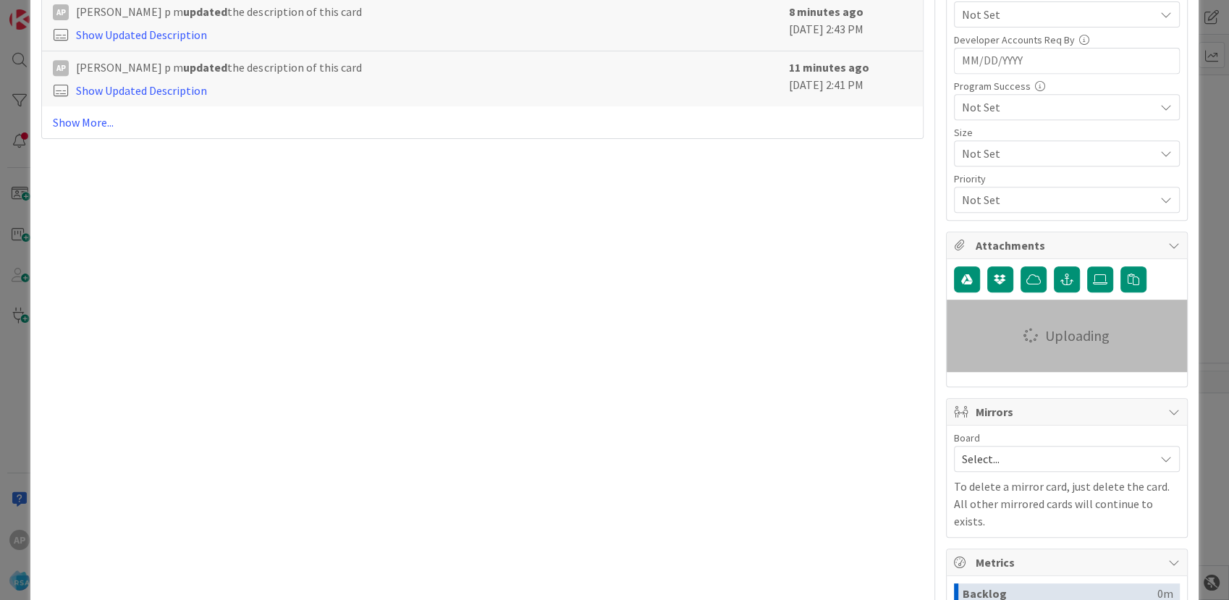
scroll to position [0, 0]
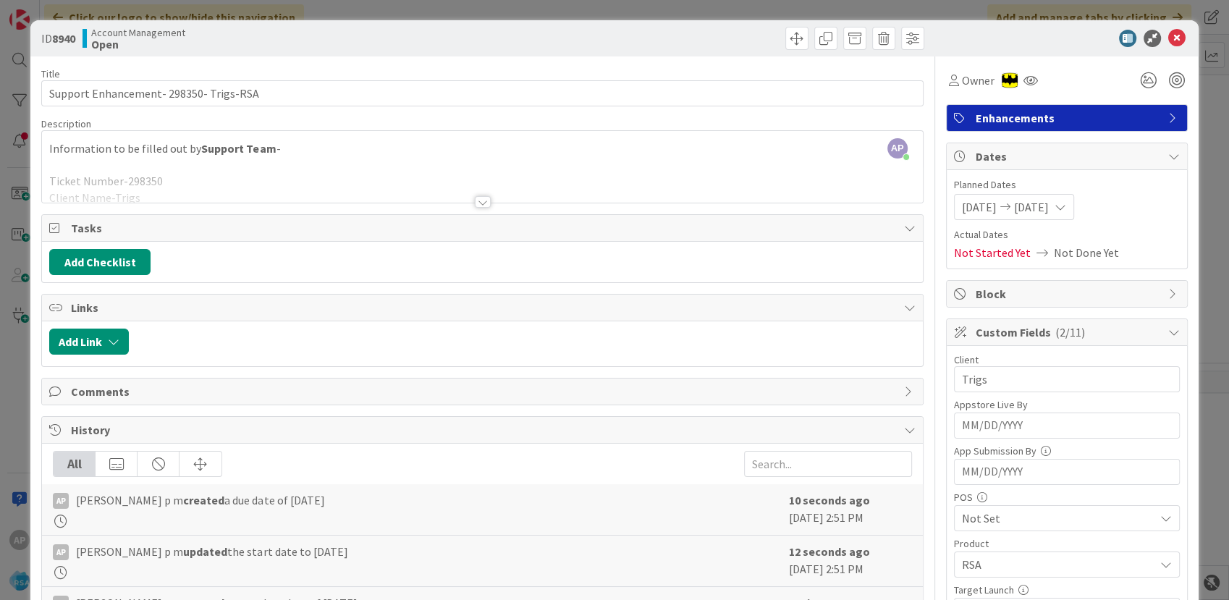
click at [1168, 40] on icon at bounding box center [1176, 38] width 17 height 17
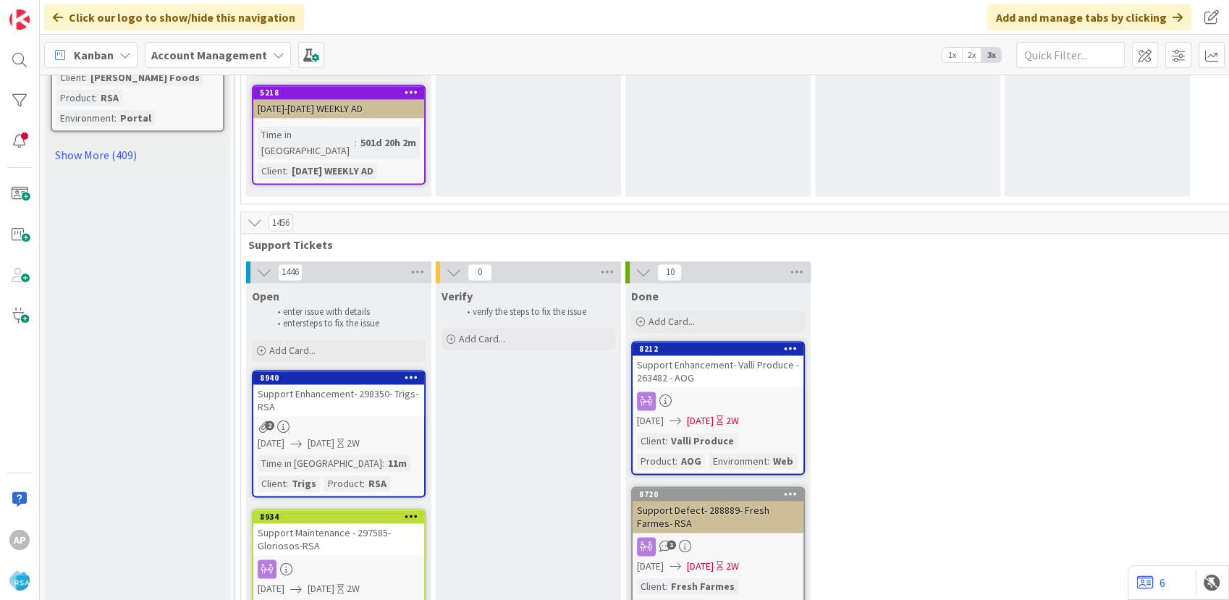
scroll to position [2009, 0]
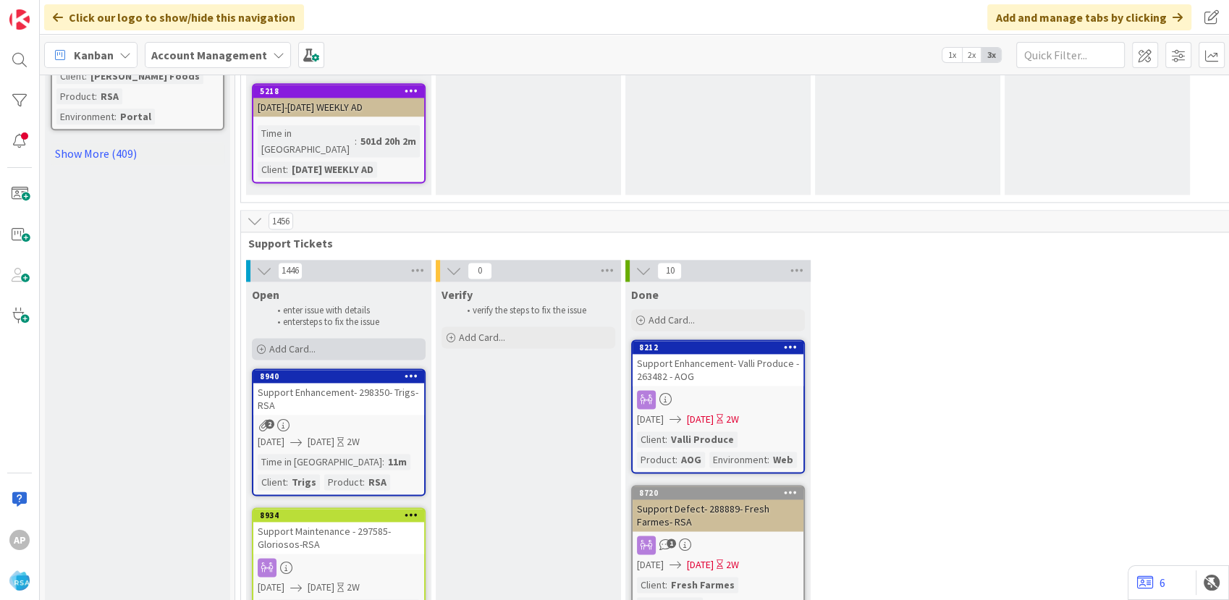
click at [318, 338] on div "Add Card..." at bounding box center [339, 349] width 174 height 22
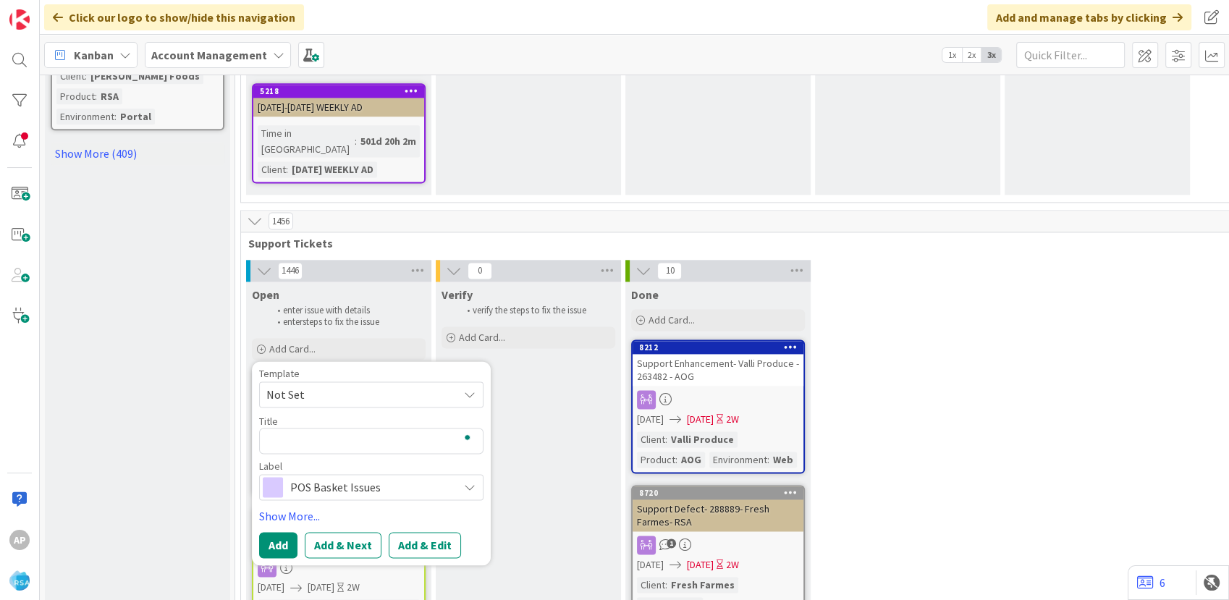
click at [317, 385] on span "Not Set" at bounding box center [356, 394] width 181 height 19
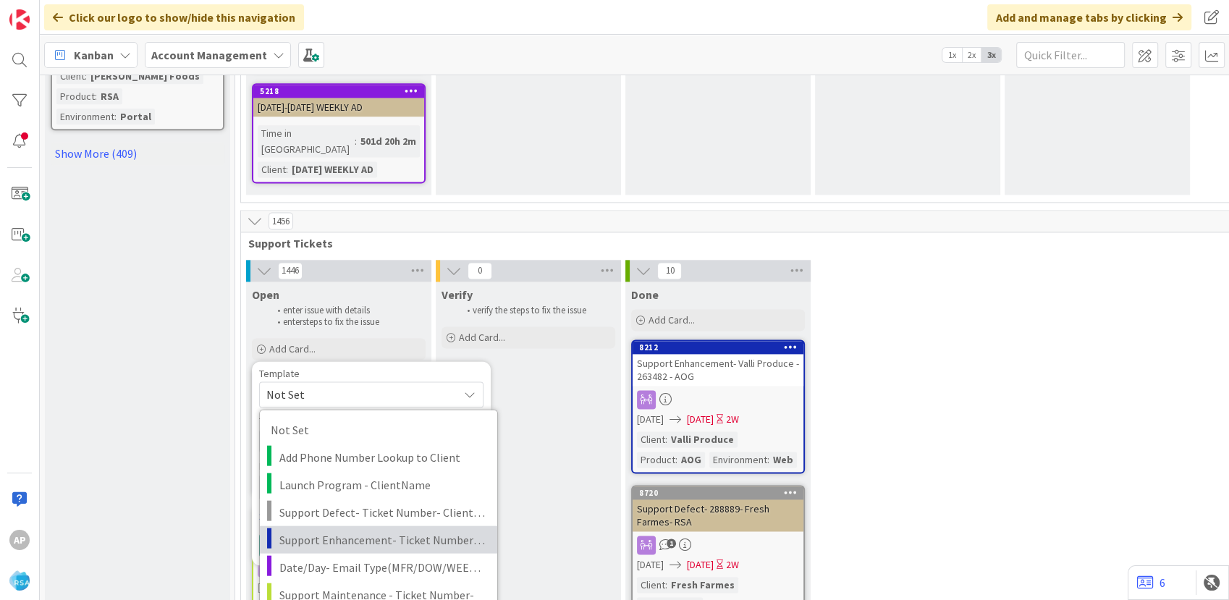
drag, startPoint x: 336, startPoint y: 383, endPoint x: 328, endPoint y: 381, distance: 8.5
click at [336, 530] on span "Support Enhancement- Ticket Number- Client Name- Product Name" at bounding box center [382, 539] width 207 height 19
type textarea "x"
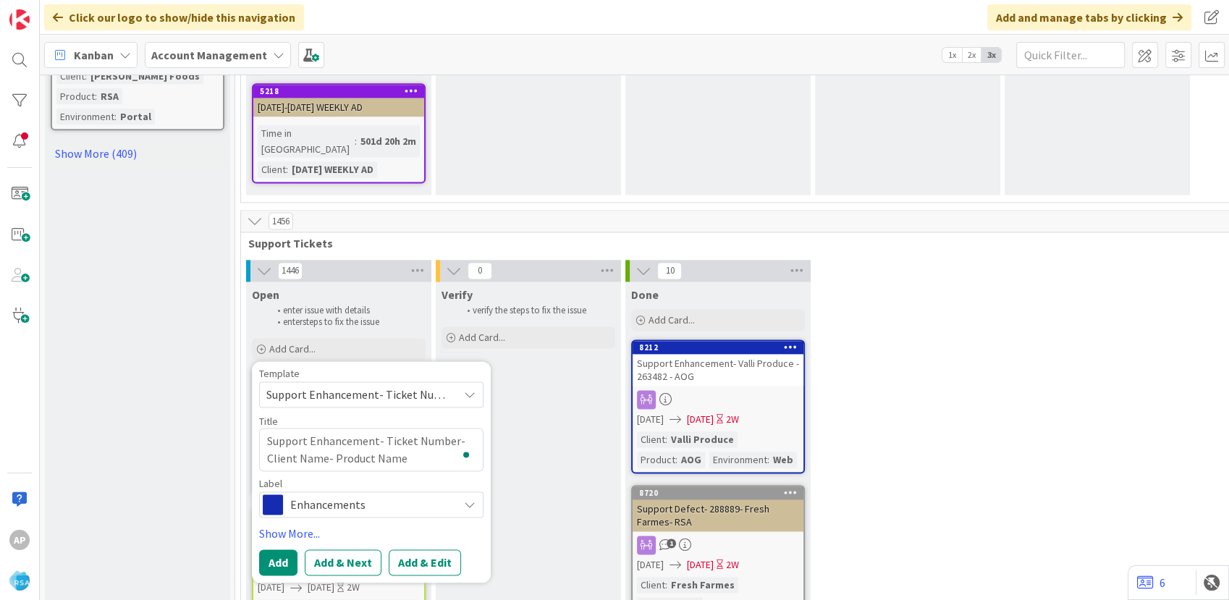
click at [461, 444] on div at bounding box center [466, 454] width 13 height 20
click at [451, 428] on textarea "Support Enhancement- Ticket Number- Client Name- Product Name" at bounding box center [371, 449] width 224 height 43
type textarea "Support Enhancement- Ticket Numbe- Client Name- Product Name"
type textarea "x"
type textarea "Support Enhancement- Ticket Numb- Client Name- Product Name"
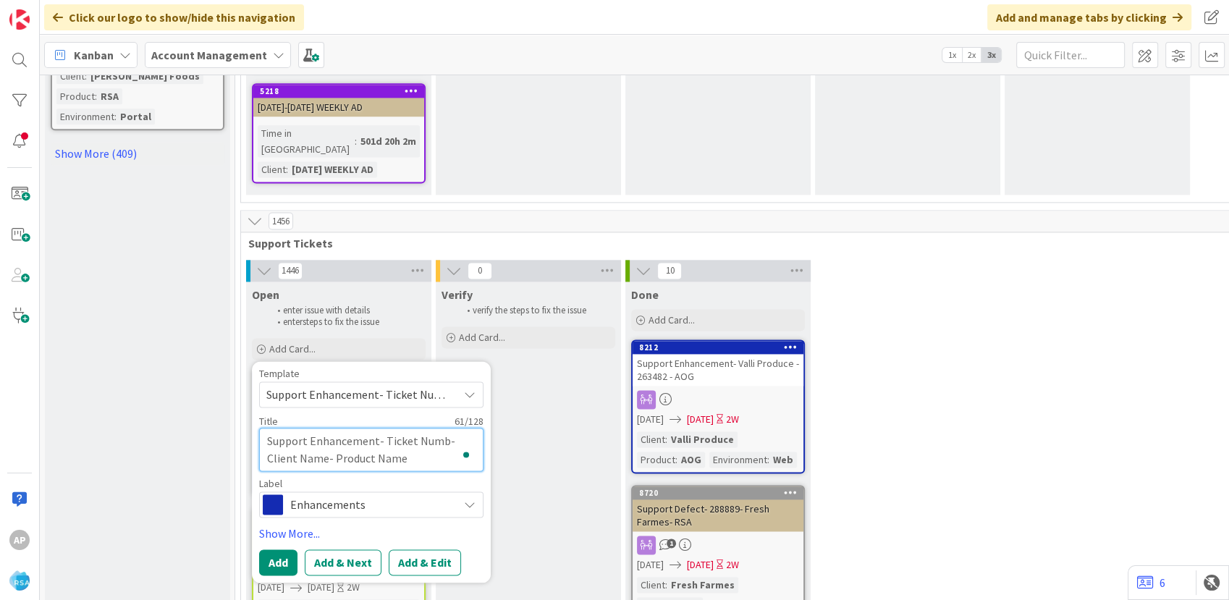
type textarea "x"
type textarea "Support Enhancement- Ticket Num- Client Name- Product Name"
type textarea "x"
type textarea "Support Enhancement- Ticket Nu- Client Name- Product Name"
type textarea "x"
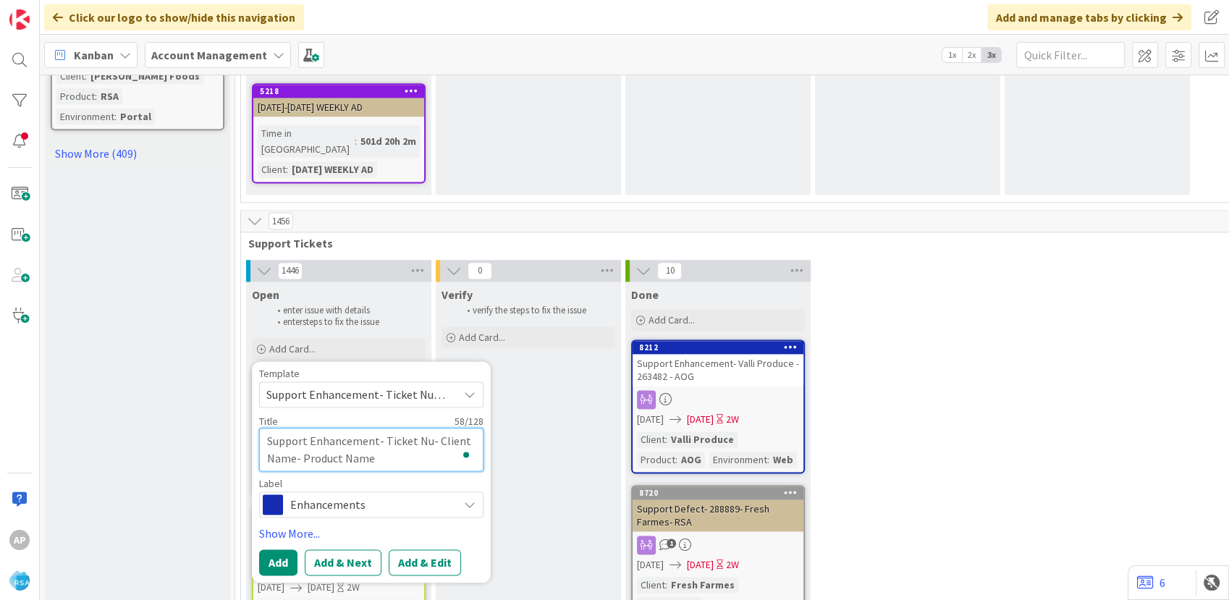
type textarea "Support Enhancement- Ticket N- Client Name- Product Name"
type textarea "x"
type textarea "Support Enhancement- Ticket - Client Name- Product Name"
type textarea "x"
type textarea "Support Enhancement- Ticket- Client Name- Product Name"
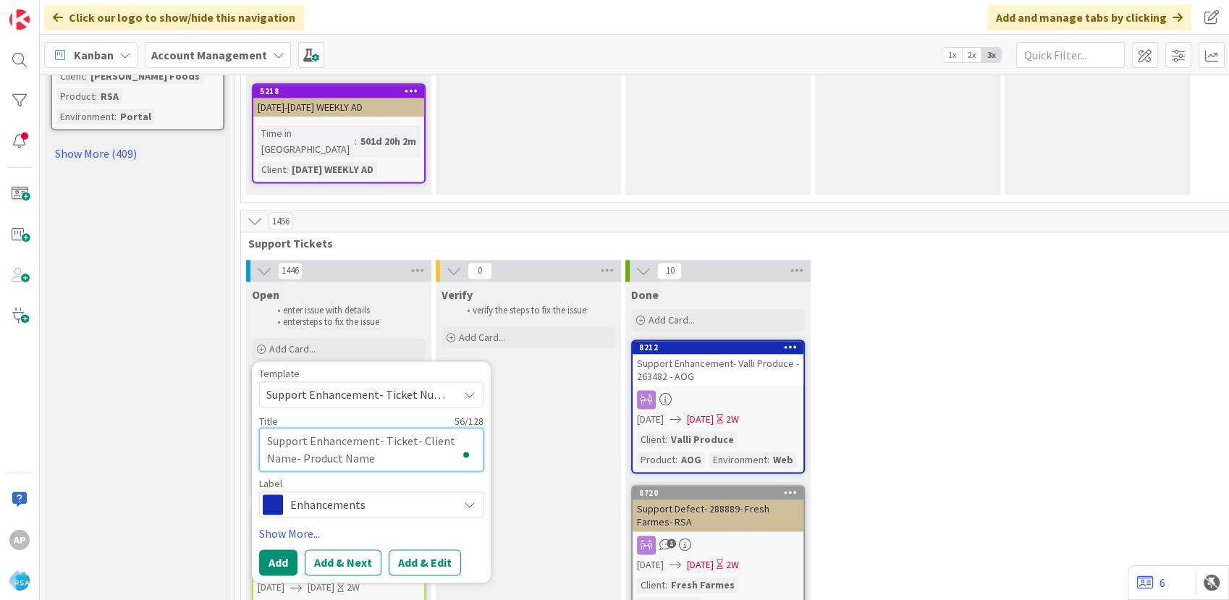
type textarea "x"
type textarea "Support Enhancement- Tick- Client Name- Product Name"
type textarea "x"
type textarea "Support Enhancement- Tic- Client Name- Product Name"
type textarea "x"
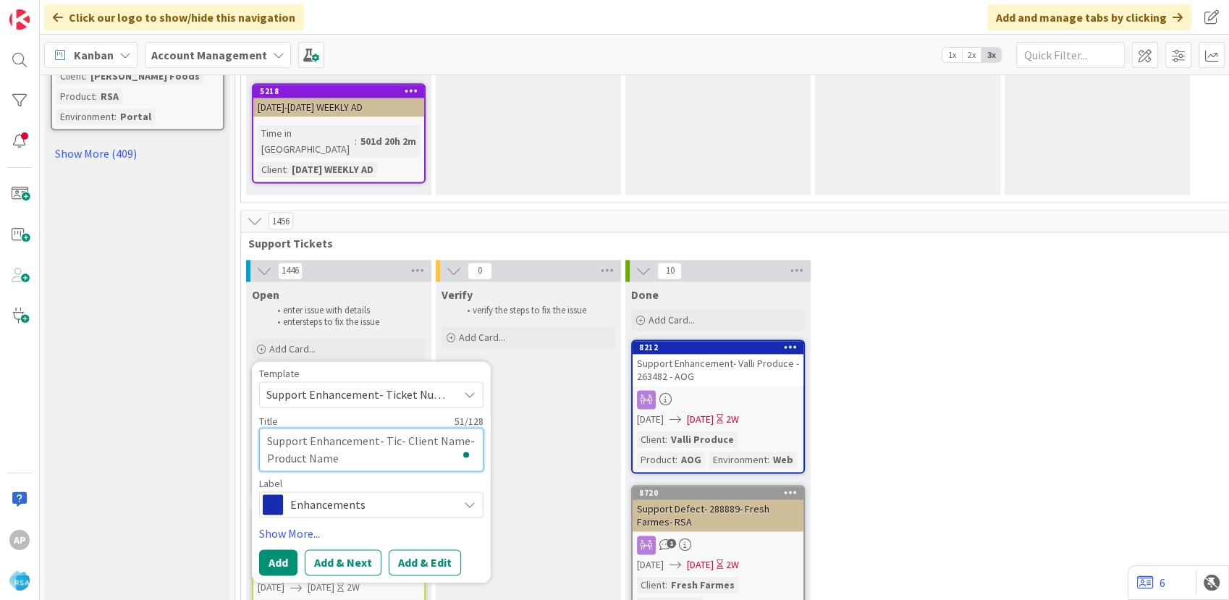
type textarea "Support Enhancement- Ti- Client Name- Product Name"
type textarea "x"
type textarea "Support Enhancement- T- Client Name- Product Name"
type textarea "x"
type textarea "Support Enhancement- - Client Name- Product Name"
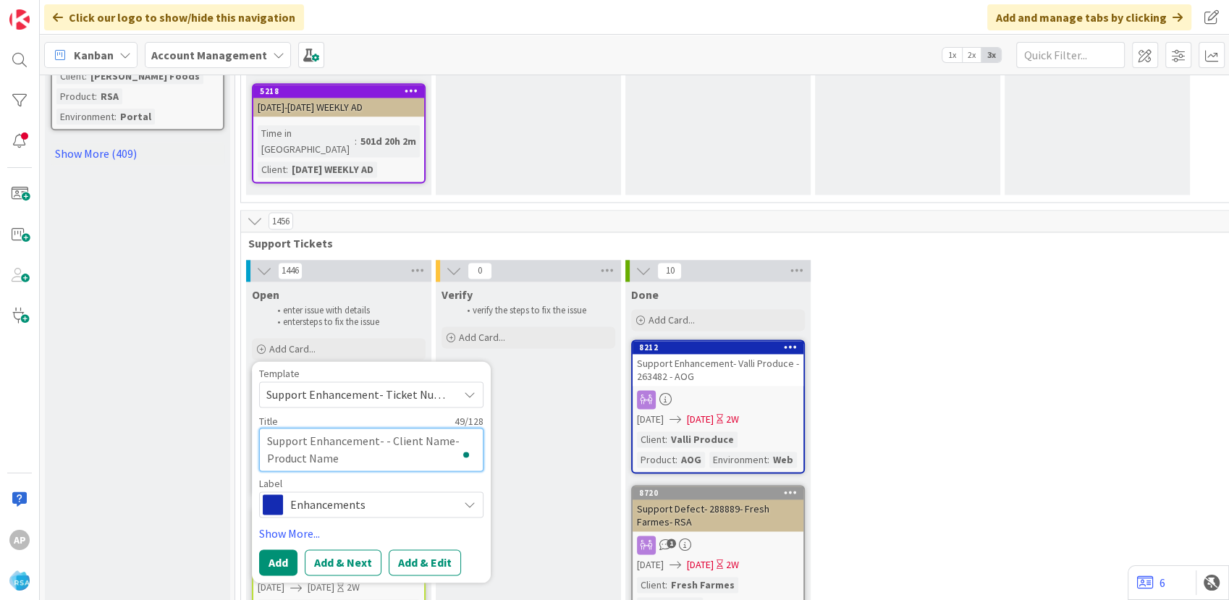
type textarea "x"
type textarea "Support Enhancement- 2- Client Name- Product Name"
type textarea "x"
type textarea "Support Enhancement- 28- Client Name- Product Name"
type textarea "x"
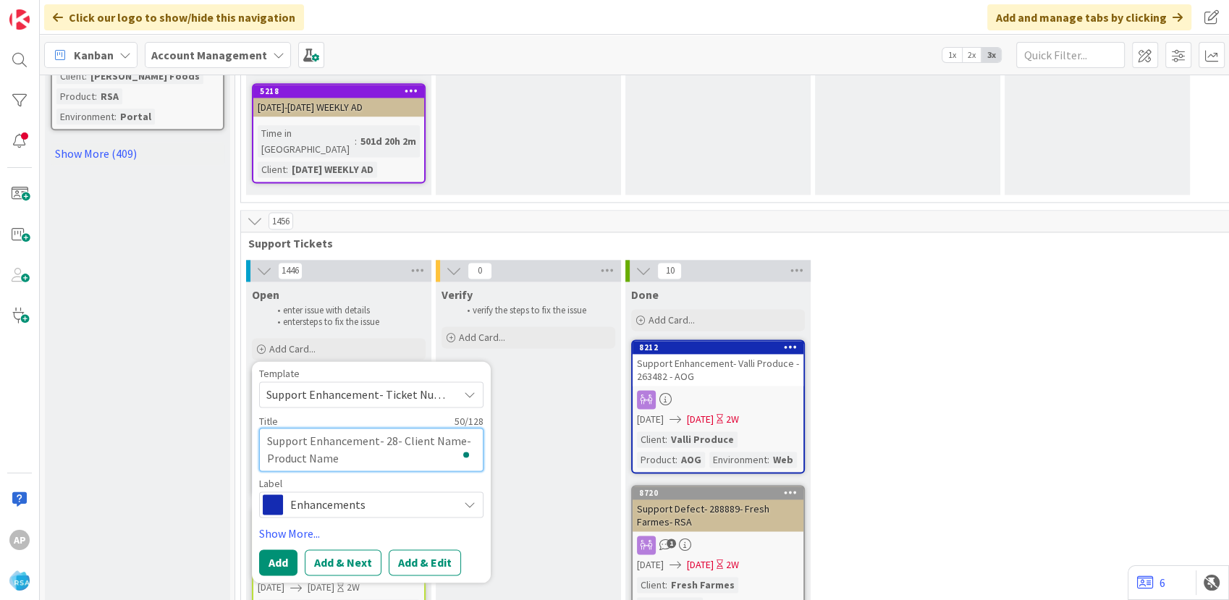
type textarea "Support Enhancement- 287- Client Name- Product Name"
type textarea "x"
type textarea "Support Enhancement- 2876- Client Name- Product Name"
type textarea "x"
type textarea "Support Enhancement- 28768- Client Name- Product Name"
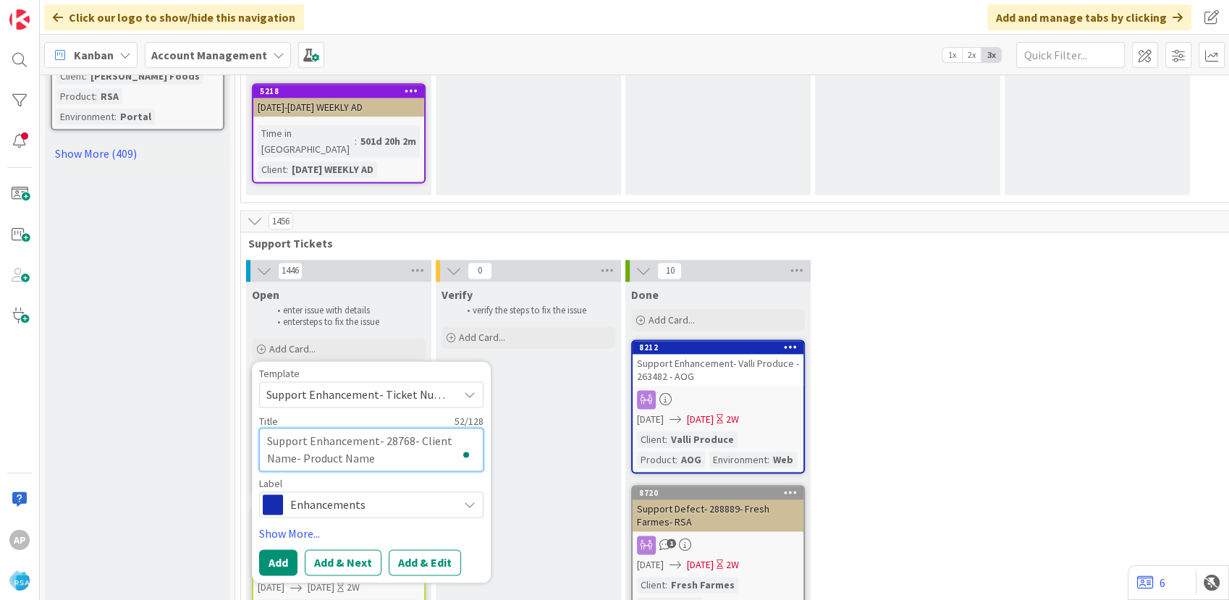
type textarea "x"
type textarea "Support Enhancement- 287688- Client Name- Product Name"
type textarea "x"
click at [294, 428] on textarea "Support Enhancement- 287688- Client Name- Product Name" at bounding box center [371, 449] width 224 height 43
type textarea "Support Enhancement- 287688- Client Na- Product Name"
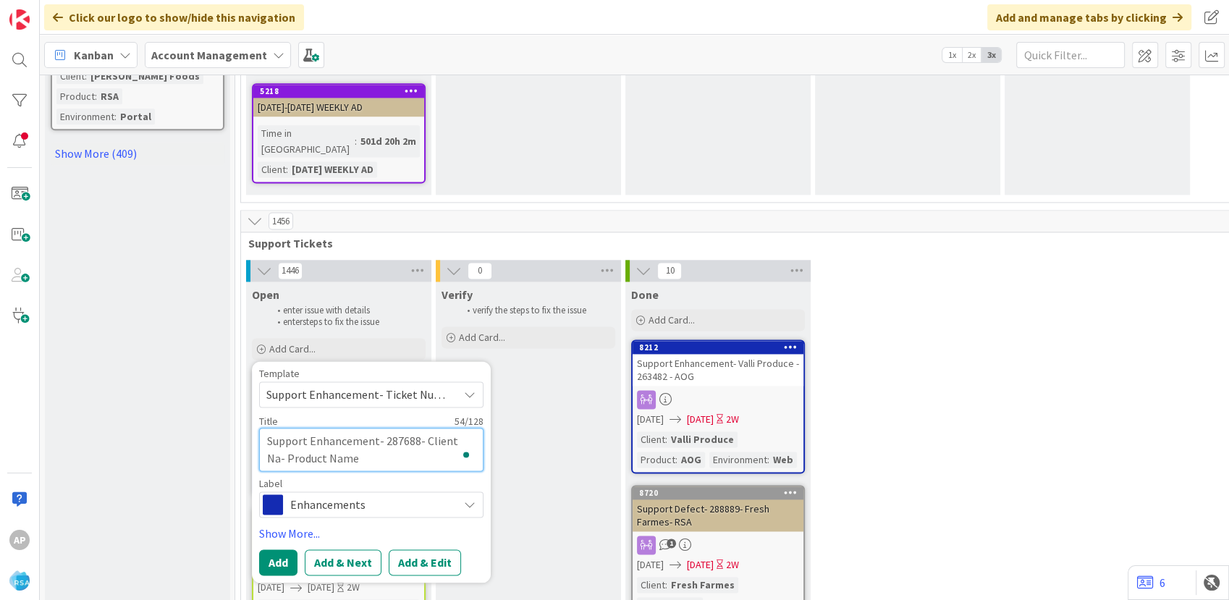
type textarea "x"
type textarea "Support Enhancement- 287688- Client N- Product Name"
type textarea "x"
type textarea "Support Enhancement- 287688- Client - Product Name"
type textarea "x"
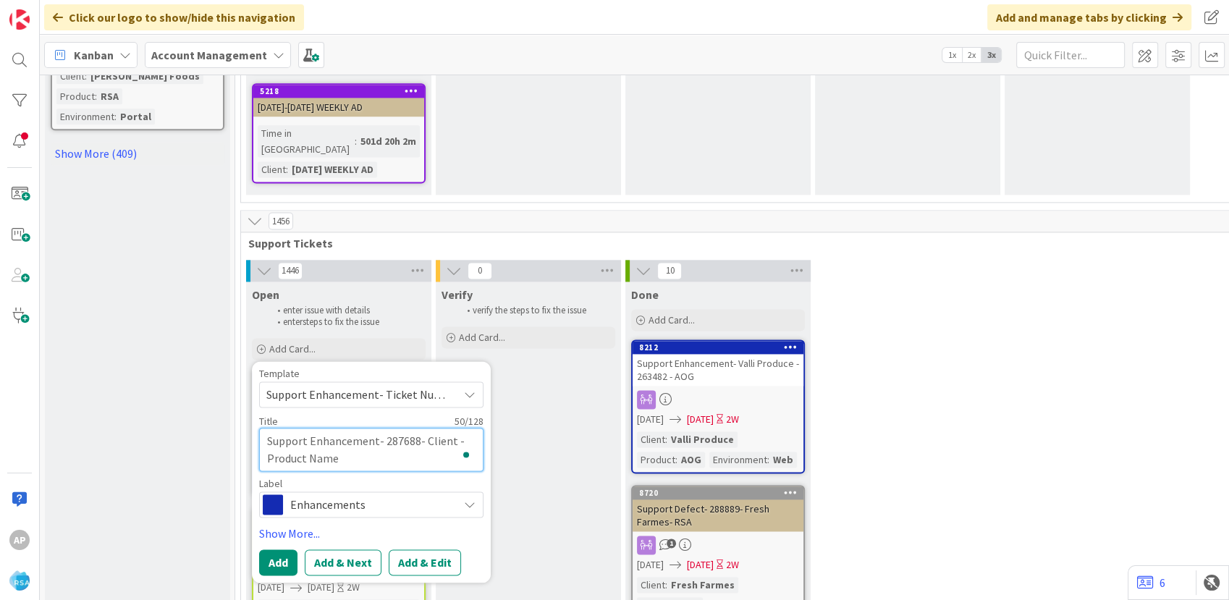
type textarea "Support Enhancement- 287688- Client- Product Name"
type textarea "x"
type textarea "Support Enhancement- 287688- Clien- Product Name"
type textarea "x"
type textarea "Support Enhancement- 287688- Clie- Product Name"
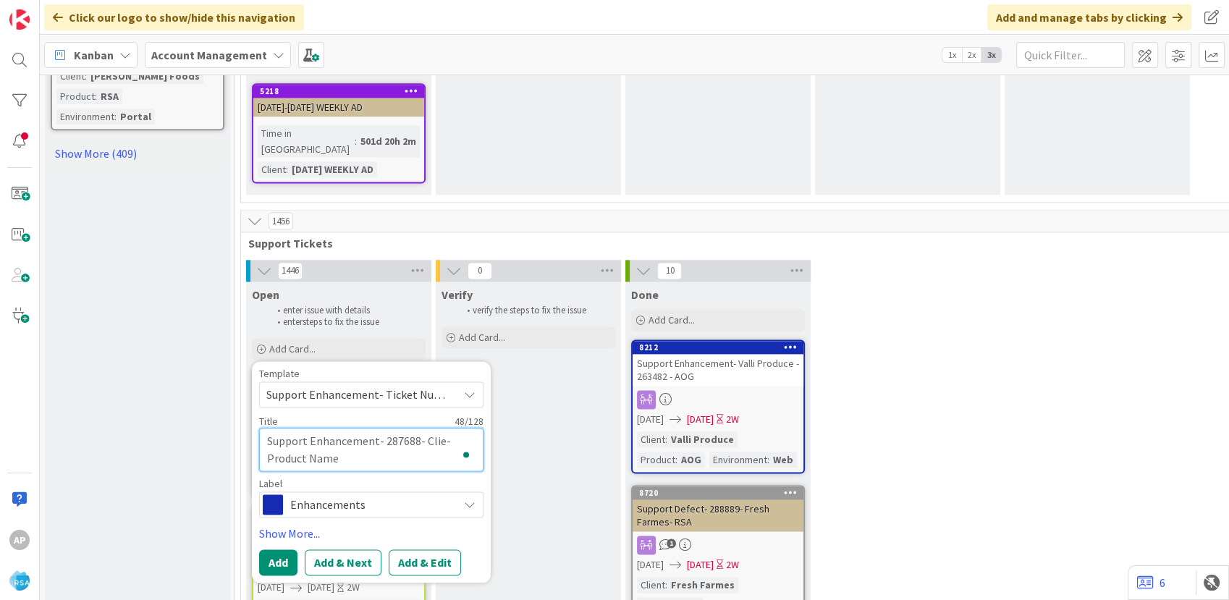
type textarea "x"
type textarea "Support Enhancement- 287688- Cli- Product Name"
type textarea "x"
type textarea "Support Enhancement- 287688- C- Product Name"
type textarea "x"
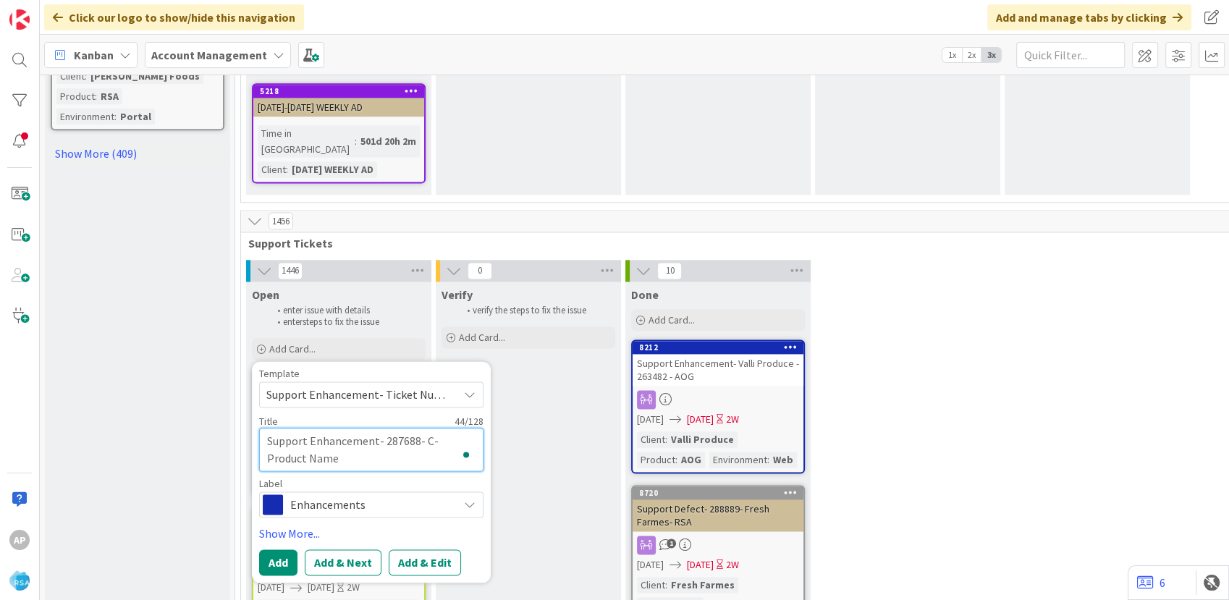
type textarea "Support Enhancement- 287688- - Product Name"
type textarea "x"
type textarea "Support Enhancement- 287688- T- Product Name"
type textarea "x"
type textarea "Support Enhancement- 287688- Tr- Product Name"
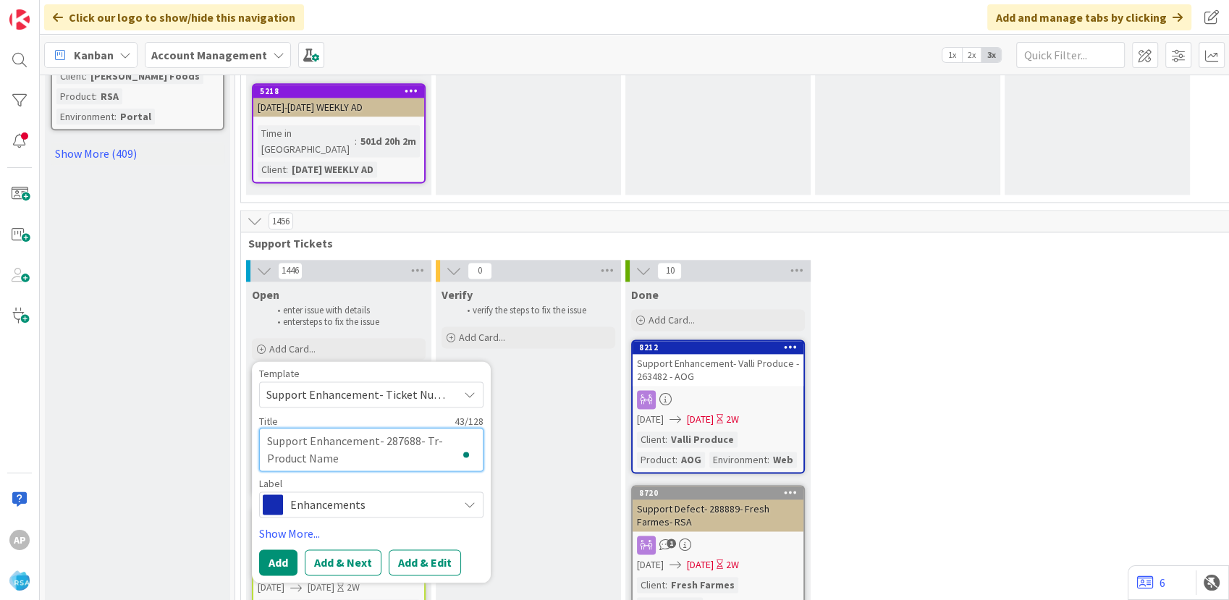
type textarea "x"
type textarea "Support Enhancement- 287688- Tri- Product Name"
type textarea "x"
type textarea "Support Enhancement- 287688- Trig- Product Name"
type textarea "x"
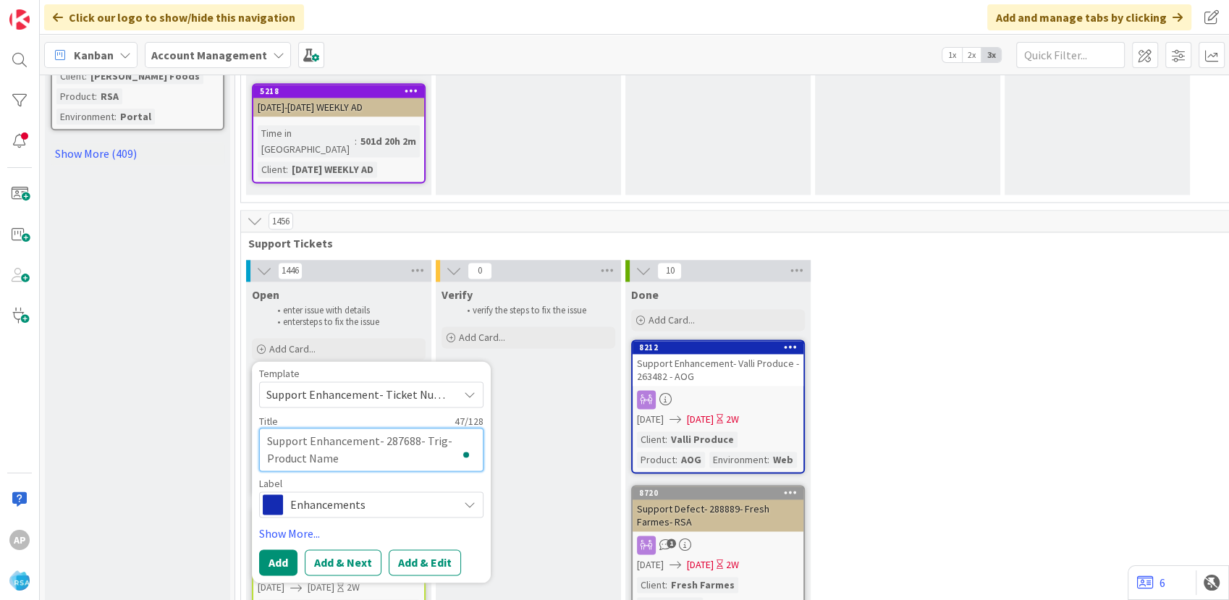
type textarea "Support Enhancement- 287688- Trigs- Product Name"
click at [371, 428] on textarea "Support Enhancement- 287688- Trigs- Product Name" at bounding box center [371, 449] width 224 height 43
type textarea "x"
type textarea "Support Enhancement- 287688- Trigs- Product Na"
type textarea "x"
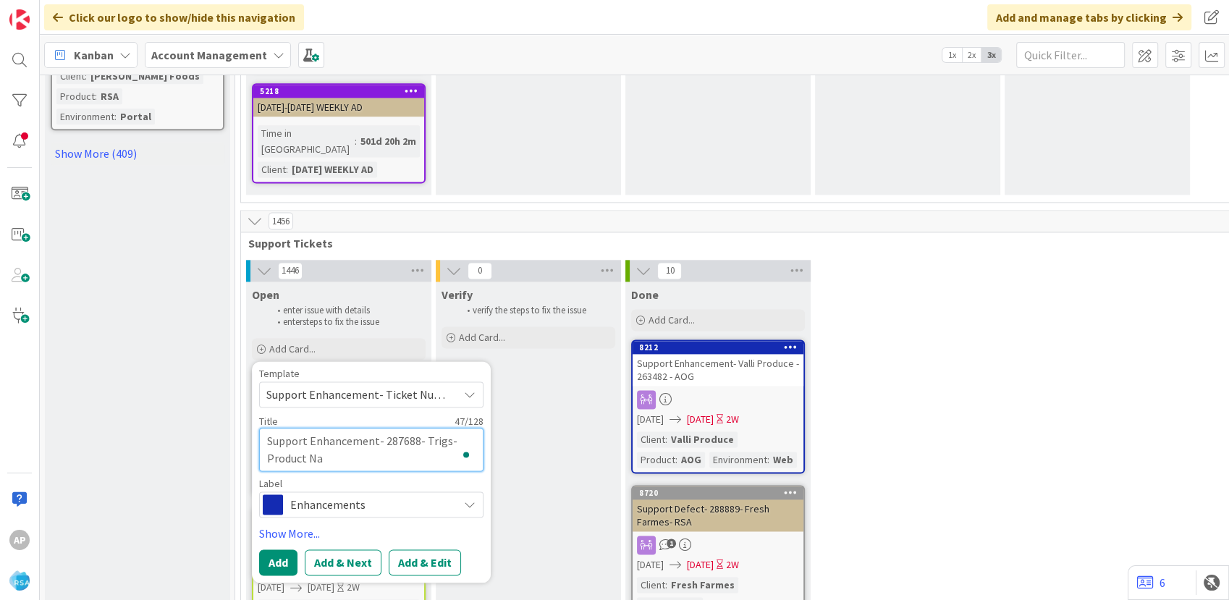
type textarea "Support Enhancement- 287688- Trigs- Product N"
type textarea "x"
type textarea "Support Enhancement- 287688- Trigs- Product"
type textarea "x"
type textarea "Support Enhancement- 287688- Trigs- Product"
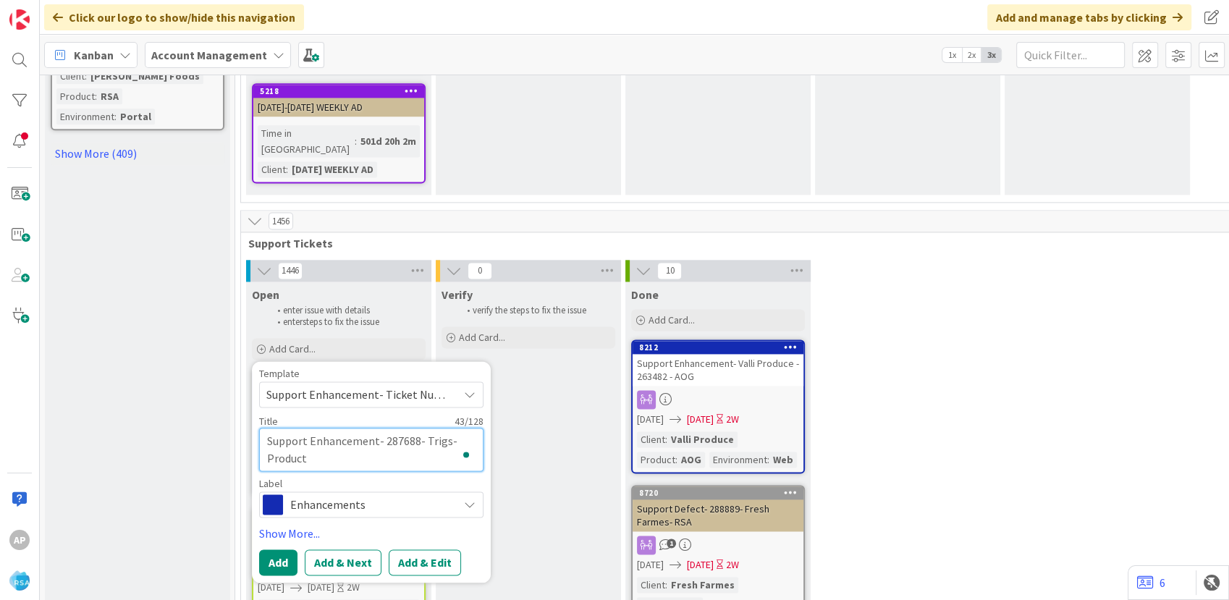
type textarea "x"
type textarea "Support Enhancement- 287688- Trigs- Produc"
type textarea "x"
type textarea "Support Enhancement- 287688- Trigs- Produ"
type textarea "x"
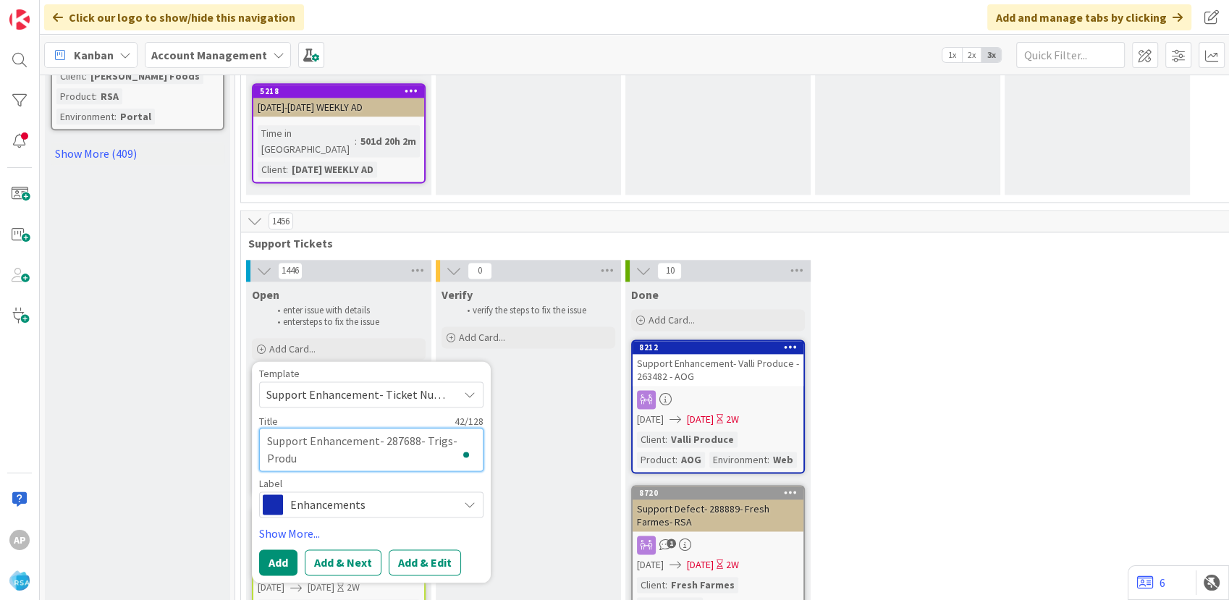
type textarea "Support Enhancement- 287688- Trigs- Prod"
type textarea "x"
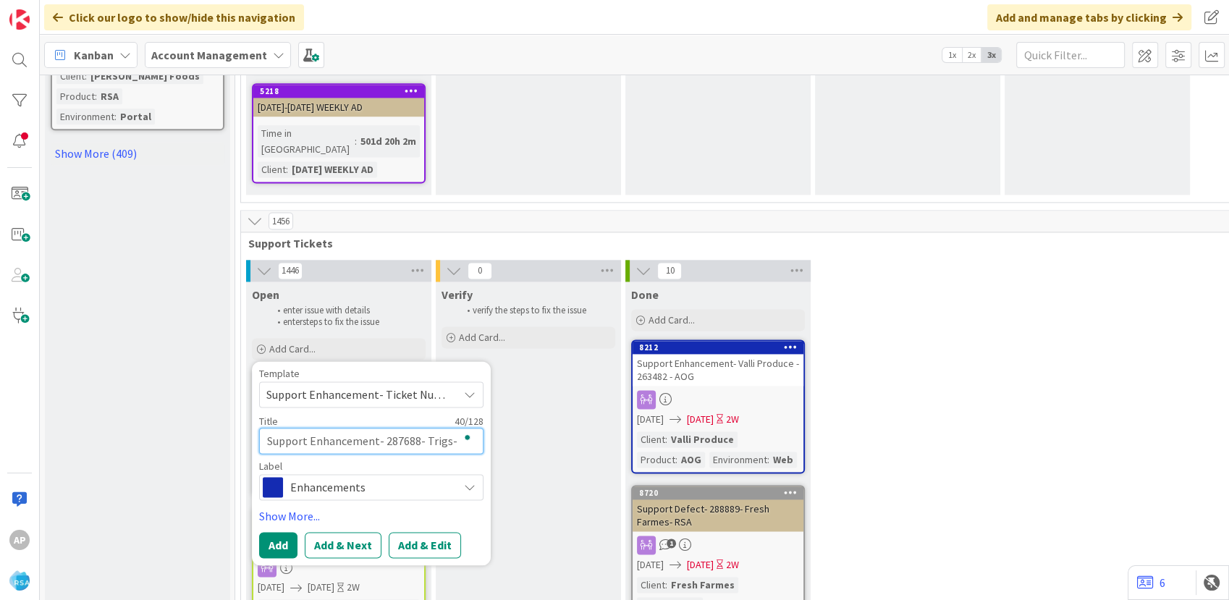
type textarea "Support Enhancement- 287688- Trigs- Pro"
type textarea "x"
type textarea "Support Enhancement- 287688- Trigs- Pr"
type textarea "x"
type textarea "Support Enhancement- 287688- Trigs- P"
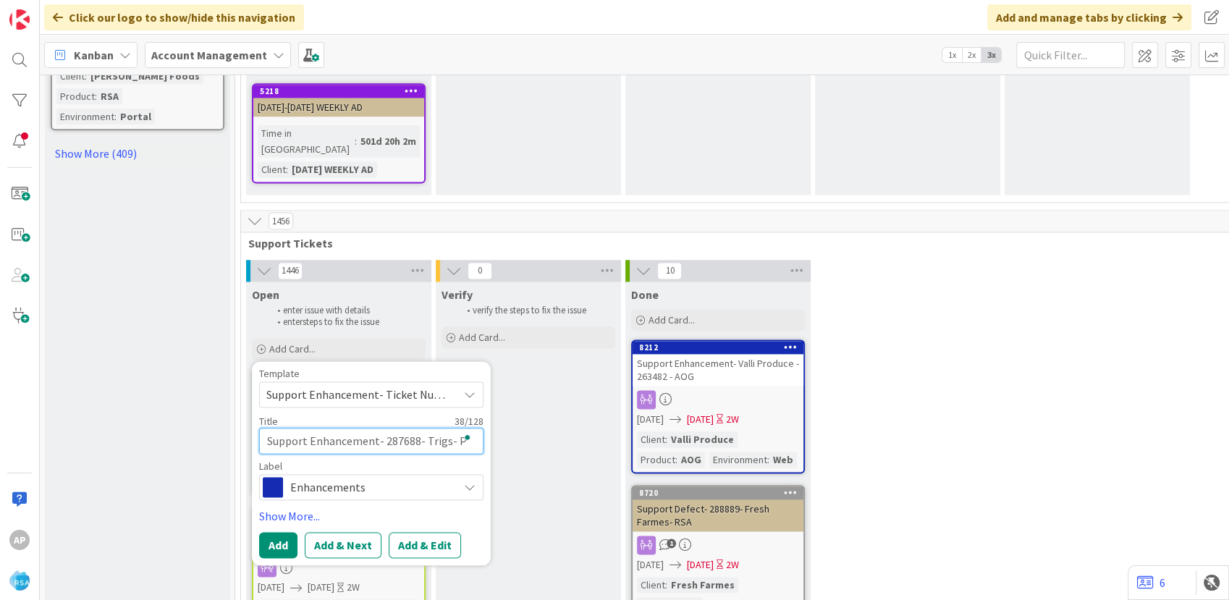
type textarea "x"
type textarea "Support Enhancement- 287688- Trigs-"
type textarea "x"
type textarea "Support Enhancement- 287688- Trigs- R"
type textarea "x"
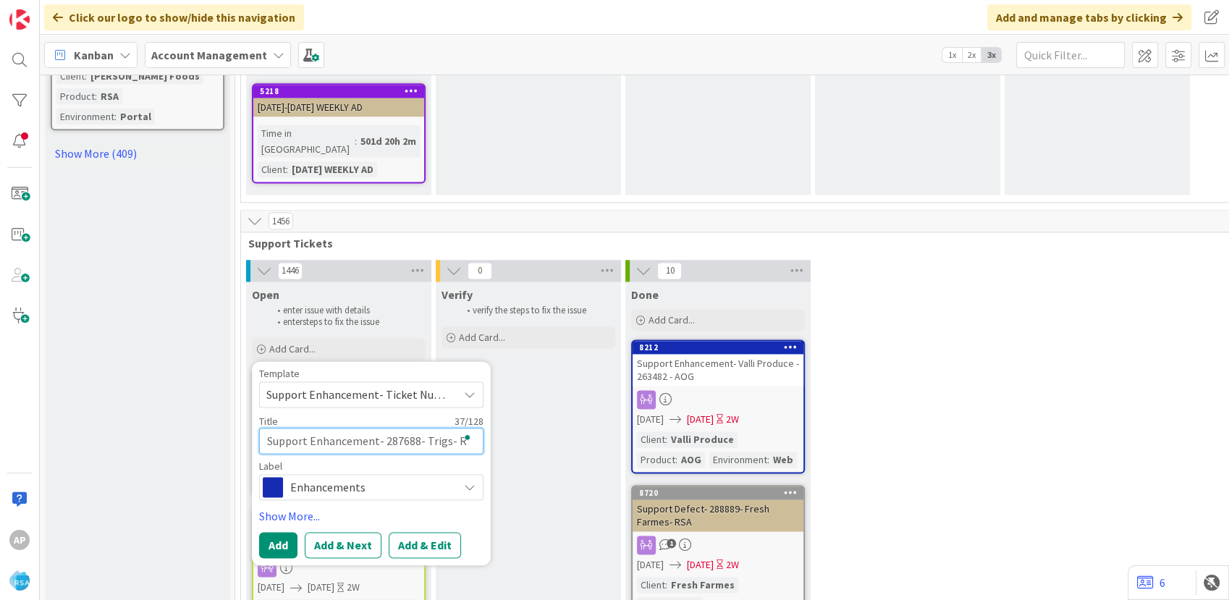
type textarea "Support Enhancement- 287688- Trigs- RS"
type textarea "x"
type textarea "Support Enhancement- 287688- Trigs- RSA"
type textarea "x"
click at [434, 532] on button "Add & Edit" at bounding box center [425, 545] width 72 height 26
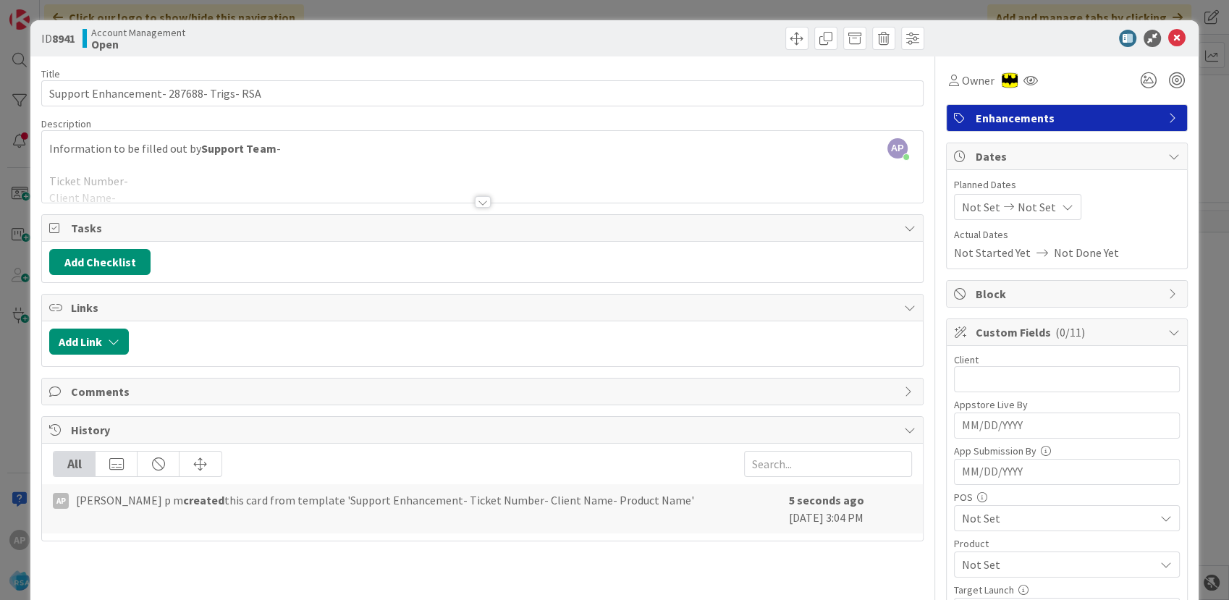
click at [197, 177] on div at bounding box center [482, 184] width 880 height 37
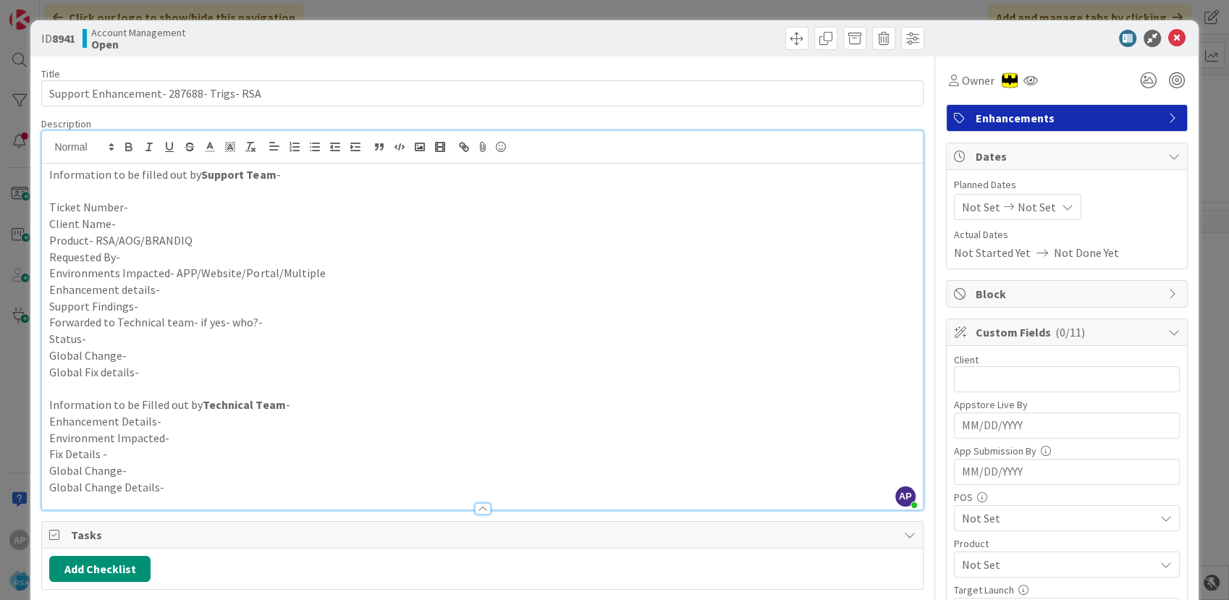
click at [180, 200] on p "Ticket Number-" at bounding box center [481, 207] width 865 height 17
click at [126, 216] on p "Client Name-" at bounding box center [481, 224] width 865 height 17
click at [211, 241] on p "Product- RSA/AOG/BRANDIQ" at bounding box center [481, 240] width 865 height 17
click at [135, 257] on p "Requested By-" at bounding box center [481, 257] width 865 height 17
click at [354, 271] on p "Environments Impacted- APP/Website/Portal/Multiple" at bounding box center [481, 273] width 865 height 17
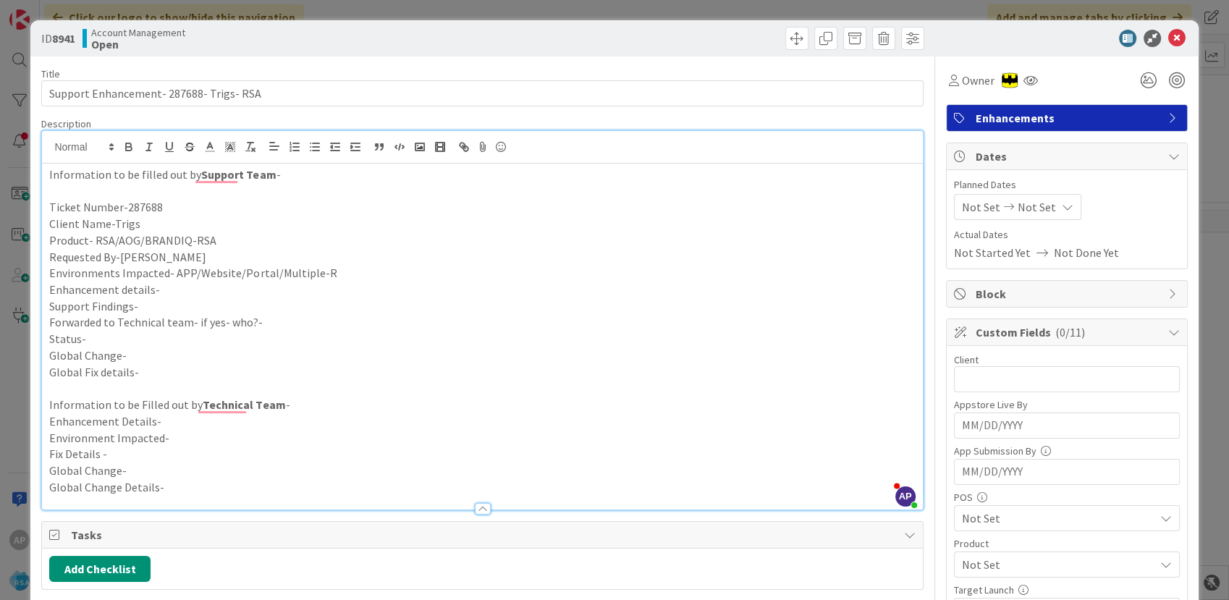
click at [354, 271] on p "Environments Impacted- APP/Website/Portal/Multiple-R" at bounding box center [481, 273] width 865 height 17
click at [342, 275] on p "Environments Impacted- APP/Website/Portal/Multiple" at bounding box center [481, 273] width 865 height 17
click at [164, 292] on p "Enhancement details-" at bounding box center [481, 289] width 865 height 17
click at [166, 289] on p "Enhancement details-" at bounding box center [481, 289] width 865 height 17
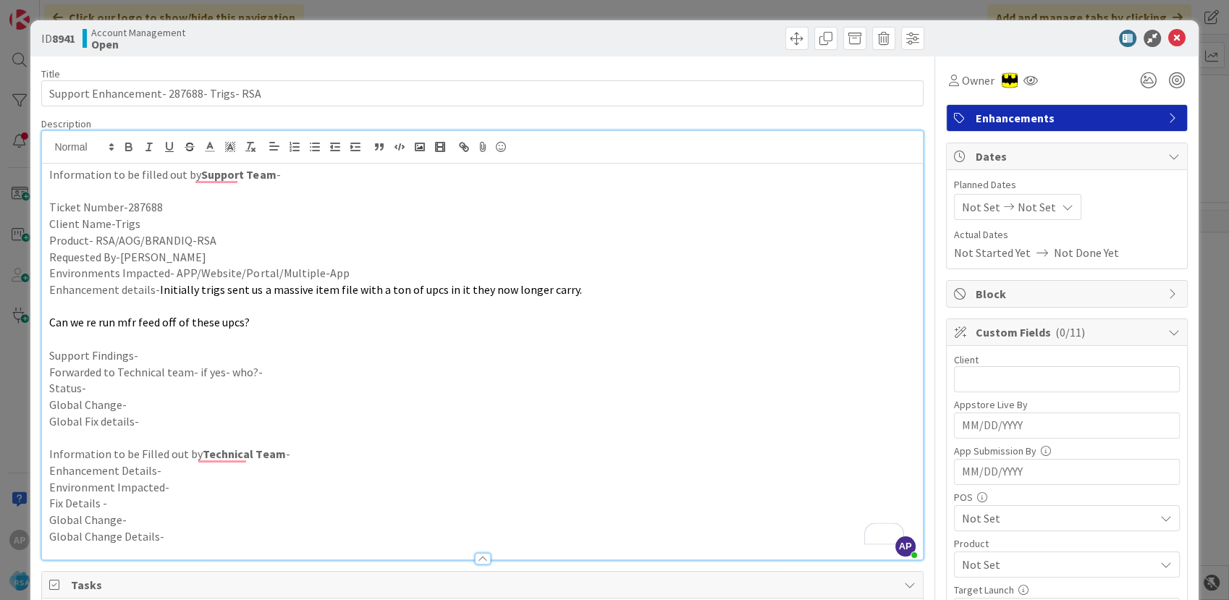
click at [157, 349] on p "Support Findings-" at bounding box center [481, 355] width 865 height 17
click at [295, 365] on p "Forwarded to Technical team- if yes- who?-" at bounding box center [481, 372] width 865 height 17
click at [96, 394] on p "Status-" at bounding box center [481, 388] width 865 height 17
click at [230, 388] on p "Status-We have forwarded to Anil" at bounding box center [481, 388] width 865 height 17
click at [972, 211] on span "Not Set" at bounding box center [981, 206] width 38 height 17
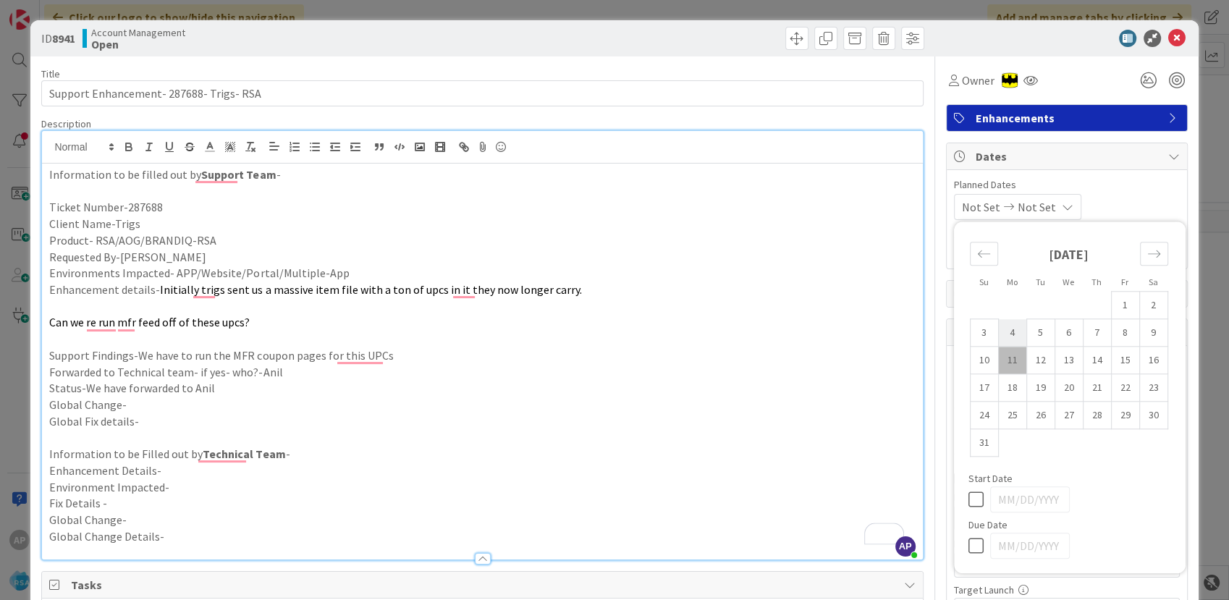
click at [1005, 339] on td "4" at bounding box center [1012, 332] width 28 height 27
type input "08/04/2025"
click at [1111, 362] on td "15" at bounding box center [1125, 360] width 28 height 27
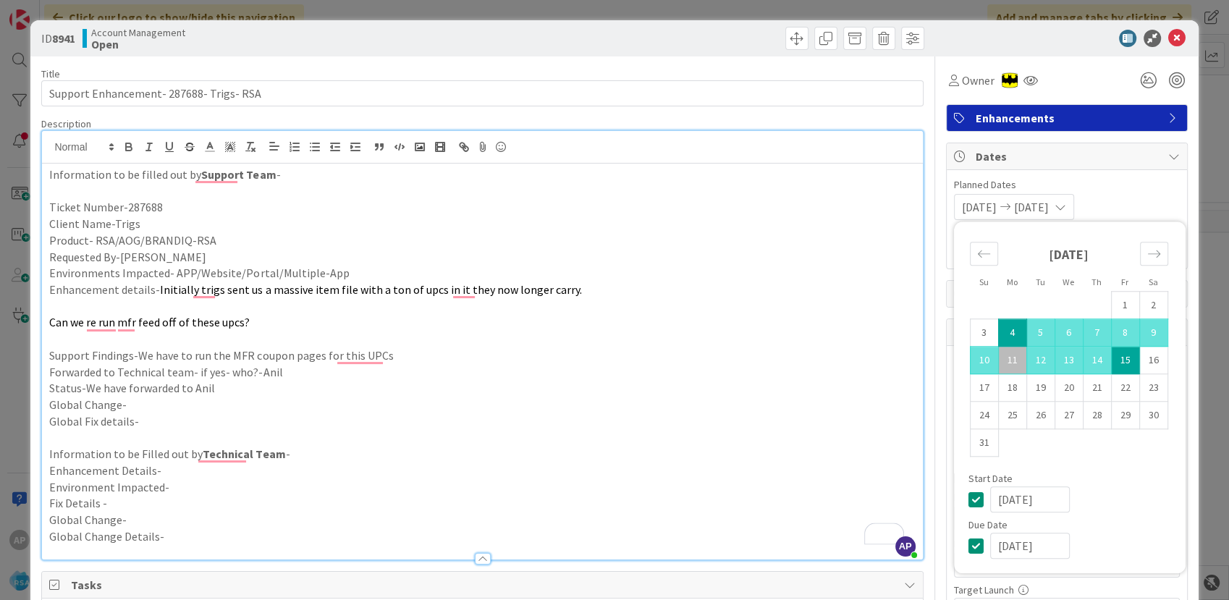
type input "08/15/2025"
click at [732, 352] on p "Support Findings-We have to run the MFR coupon pages for this UPCs" at bounding box center [481, 355] width 865 height 17
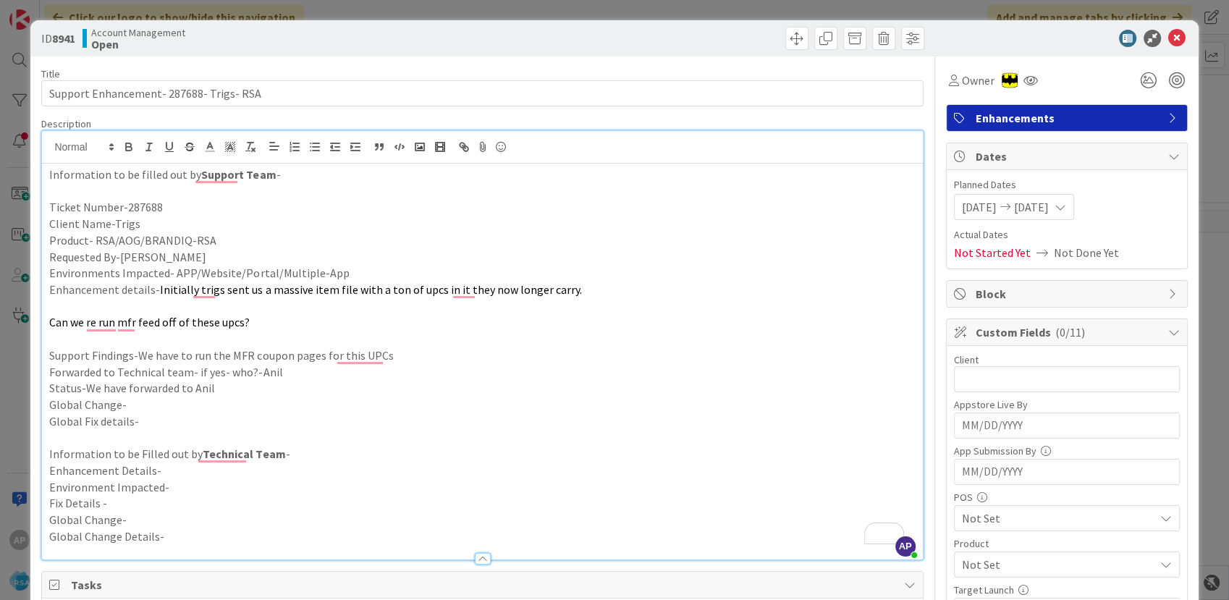
click at [1048, 211] on span "08/15/2025" at bounding box center [1031, 206] width 35 height 17
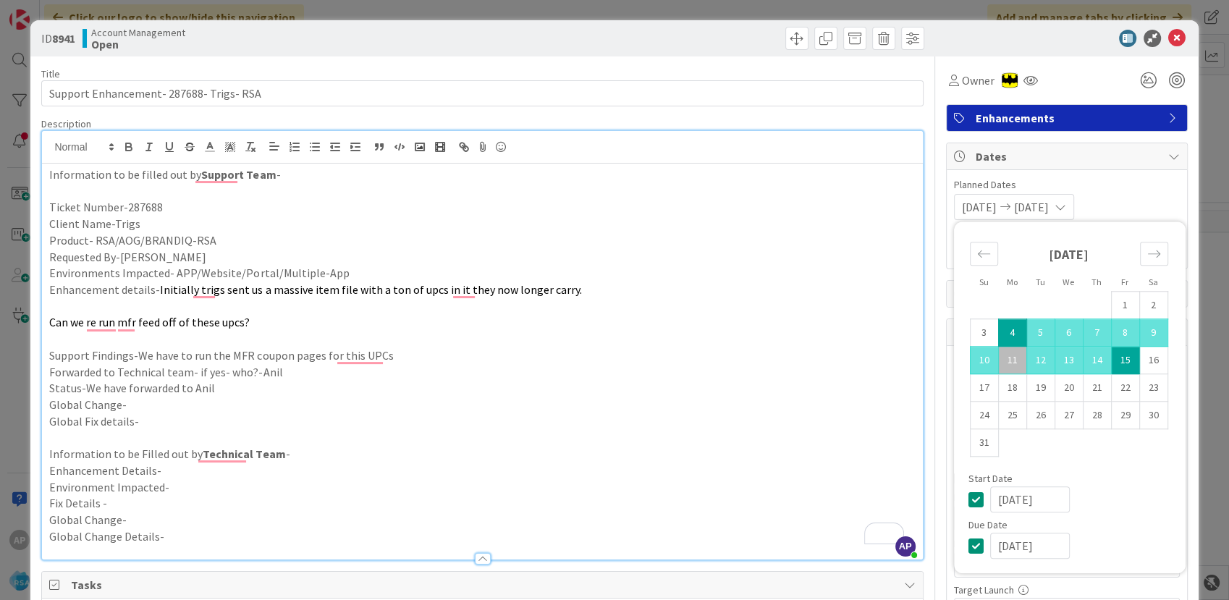
click at [1111, 353] on td "15" at bounding box center [1125, 360] width 28 height 27
type input "08/15/2025"
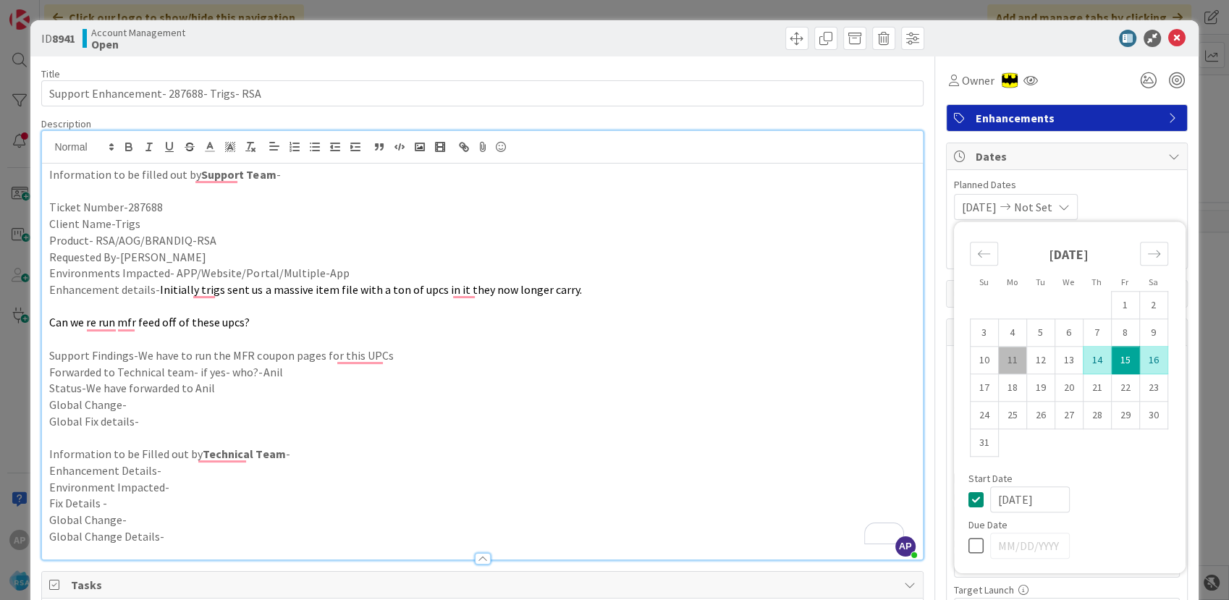
click at [741, 369] on p "Forwarded to Technical team- if yes- who?-Anil" at bounding box center [481, 372] width 865 height 17
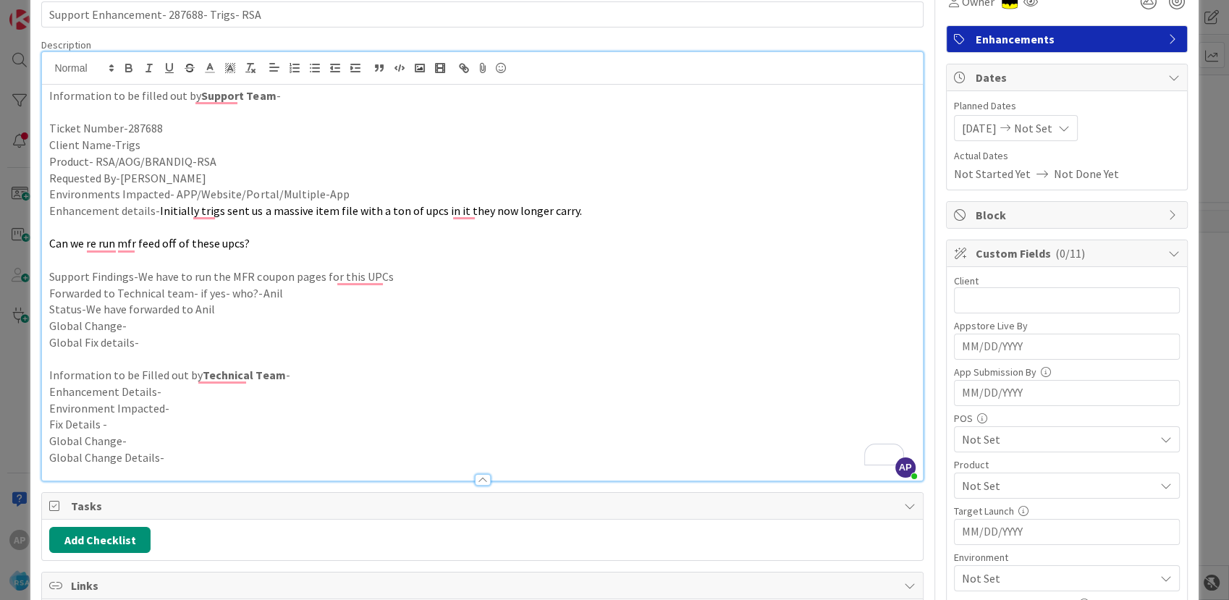
scroll to position [80, 0]
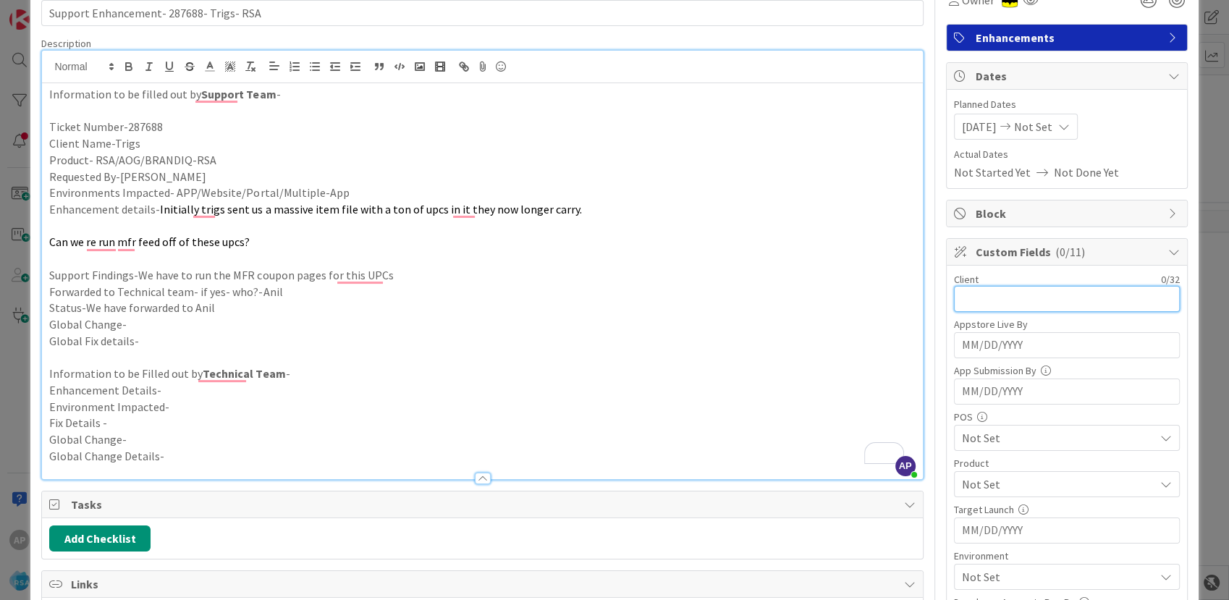
click at [971, 294] on input "text" at bounding box center [1067, 299] width 226 height 26
drag, startPoint x: 952, startPoint y: 298, endPoint x: 956, endPoint y: 350, distance: 52.2
click at [954, 300] on input "trigs" at bounding box center [1067, 299] width 226 height 26
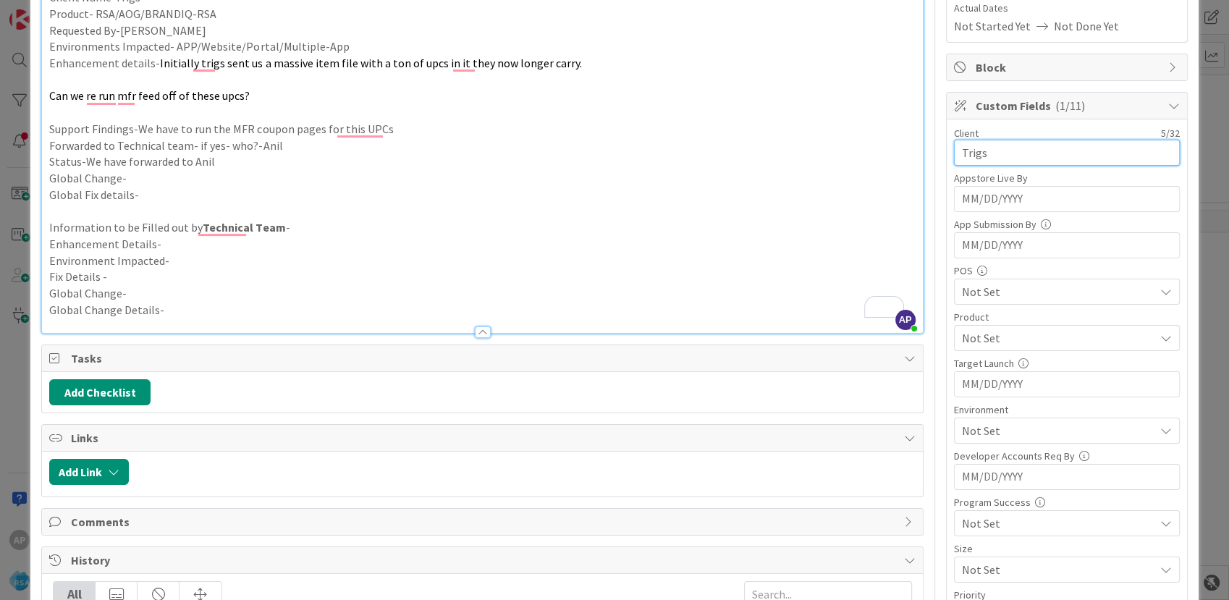
scroll to position [241, 0]
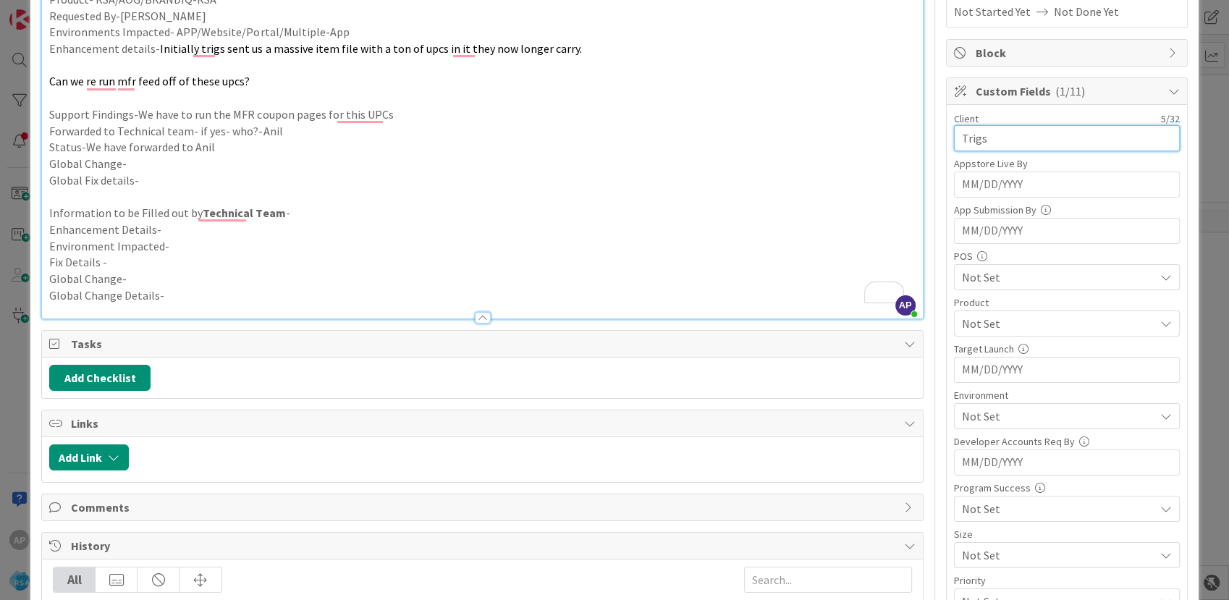
type input "Trigs"
click at [994, 331] on div "Not Set" at bounding box center [1067, 323] width 226 height 26
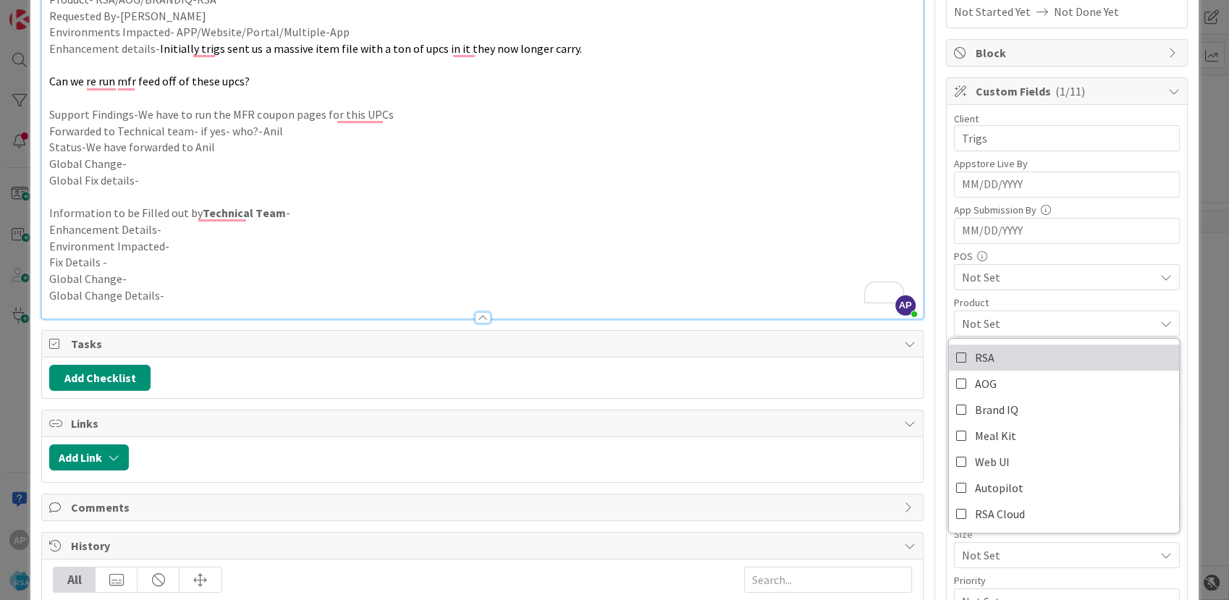
click at [988, 366] on link "RSA" at bounding box center [1064, 357] width 230 height 26
click at [742, 197] on p "To enrich screen reader interactions, please activate Accessibility in Grammarl…" at bounding box center [481, 197] width 865 height 17
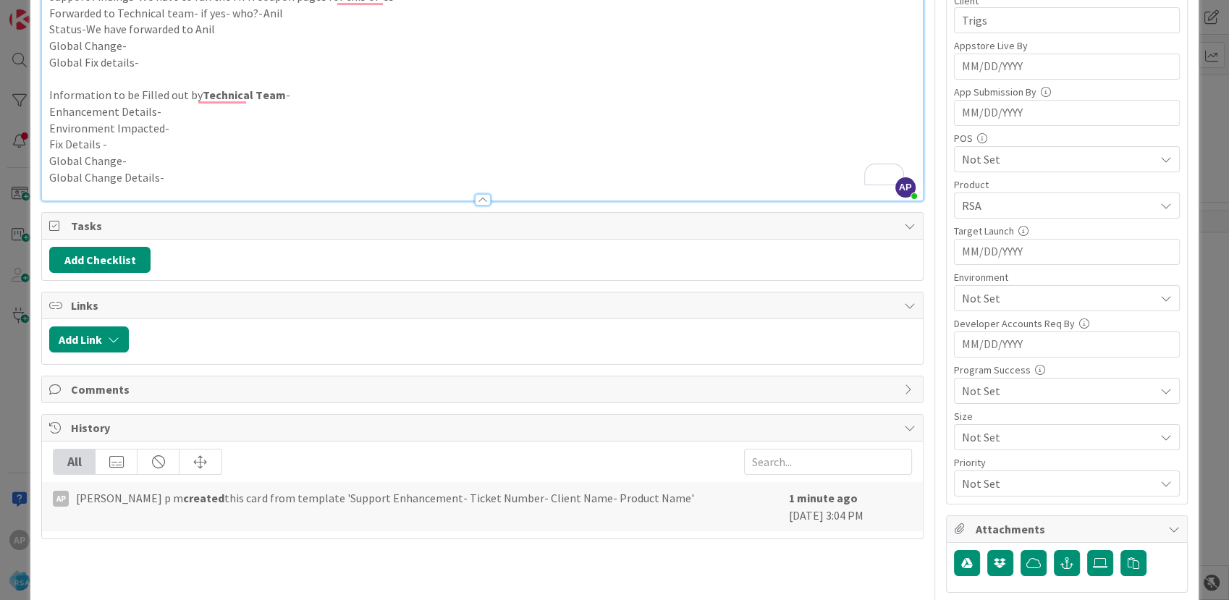
scroll to position [402, 0]
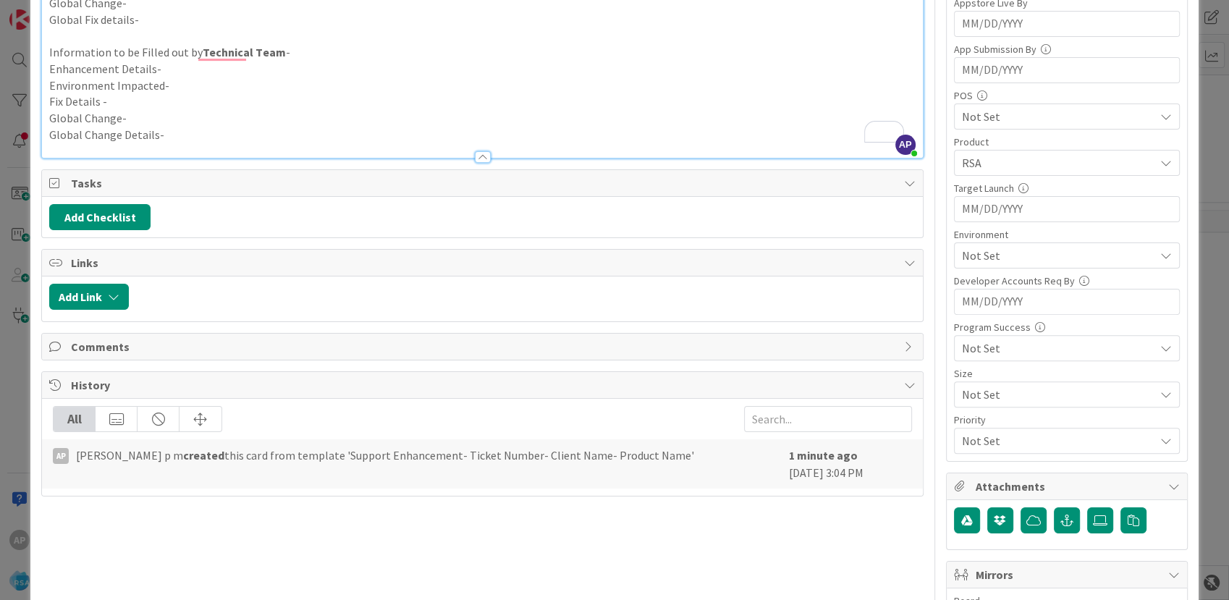
click at [1001, 258] on span "Not Set" at bounding box center [1058, 255] width 192 height 17
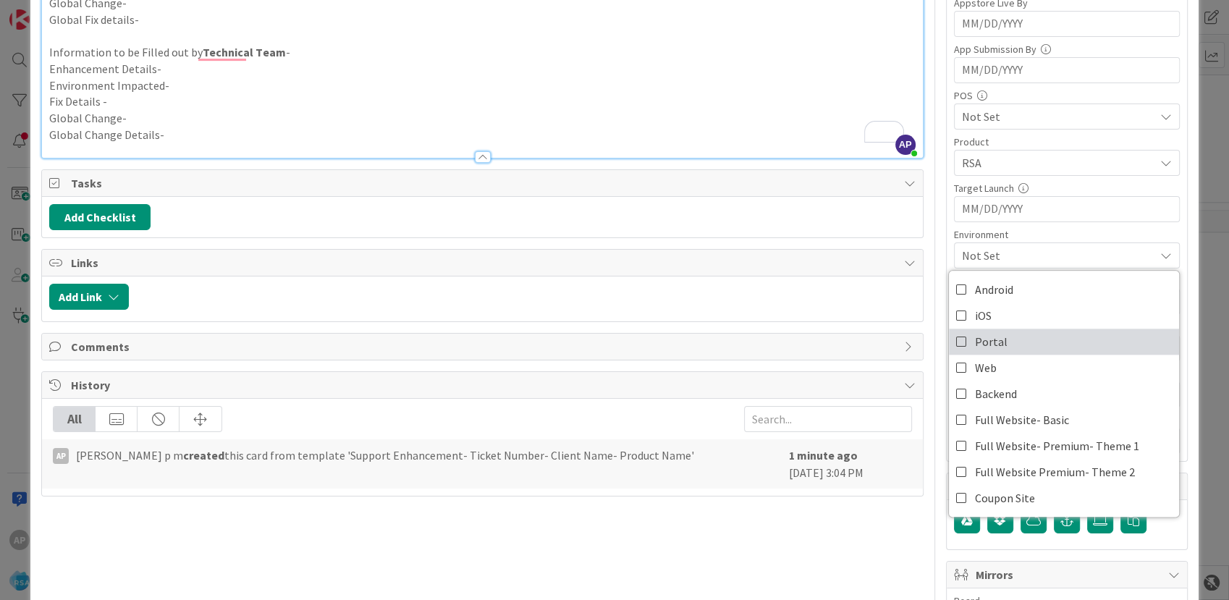
click at [992, 348] on link "Portal" at bounding box center [1064, 341] width 230 height 26
click at [752, 99] on p "Fix Details -" at bounding box center [481, 101] width 865 height 17
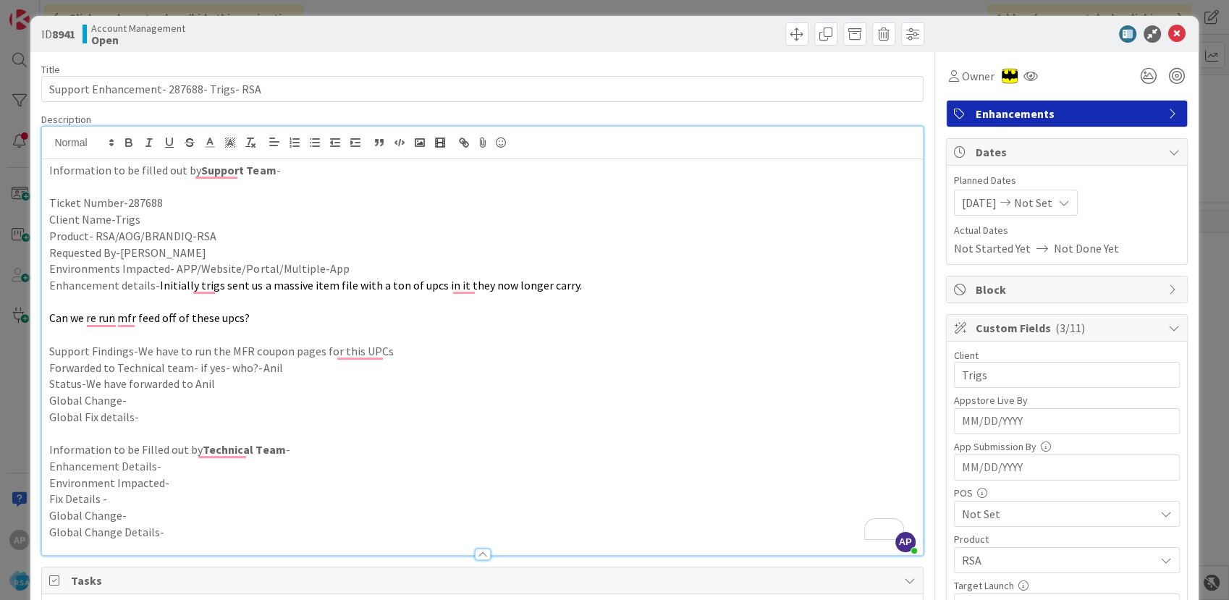
scroll to position [0, 0]
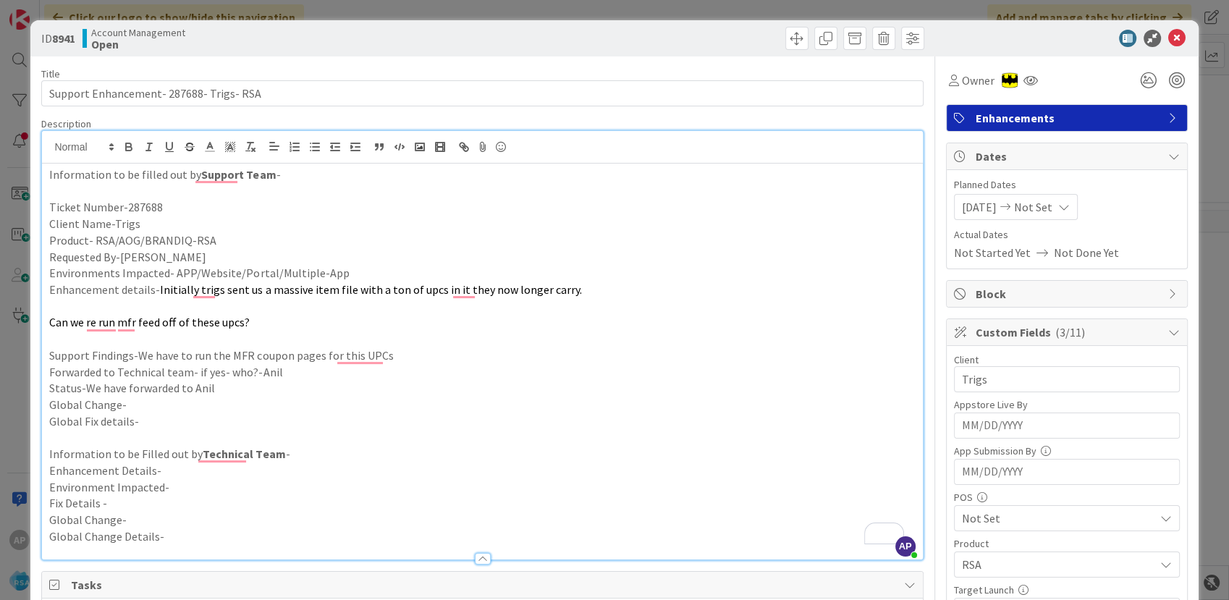
click at [1168, 37] on icon at bounding box center [1176, 38] width 17 height 17
